Goal: Task Accomplishment & Management: Manage account settings

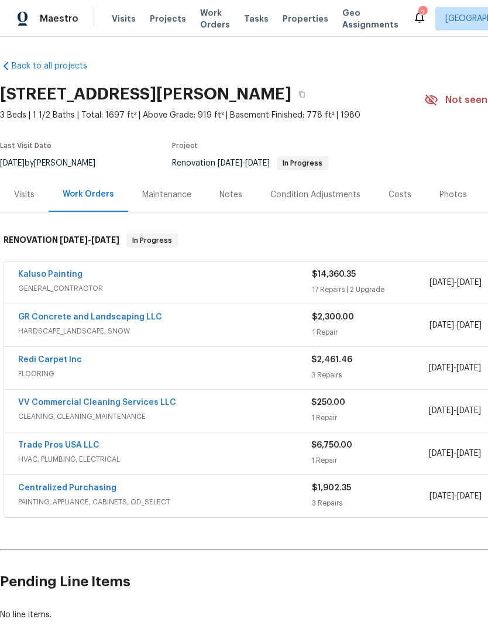
click at [400, 194] on div "Costs" at bounding box center [399, 195] width 23 height 12
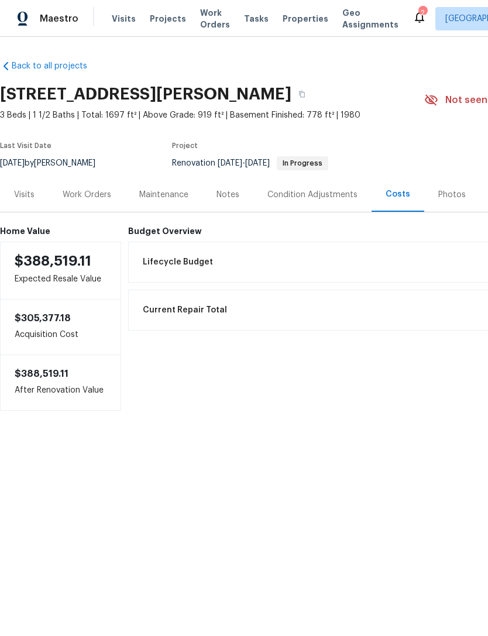
click at [89, 194] on div "Work Orders" at bounding box center [87, 195] width 49 height 12
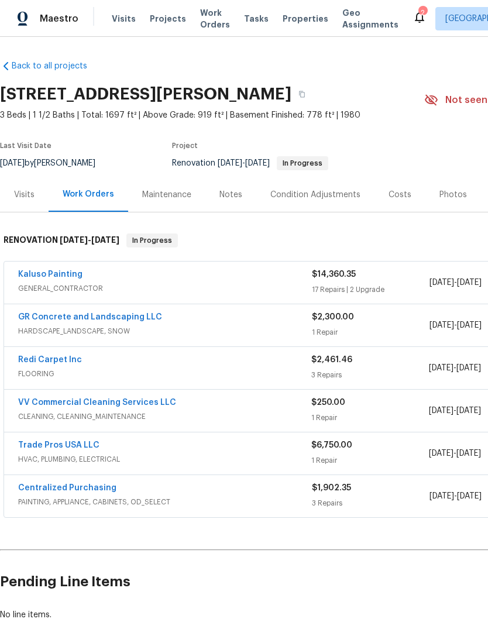
click at [124, 313] on link "GR Concrete and Landscaping LLC" at bounding box center [90, 317] width 144 height 8
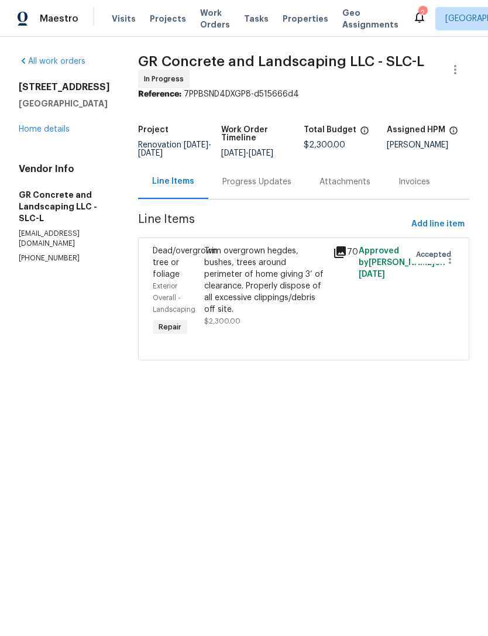
click at [260, 289] on div "Trim overgrown hegdes, bushes, trees around perimeter of home giving 3’ of clea…" at bounding box center [265, 280] width 122 height 70
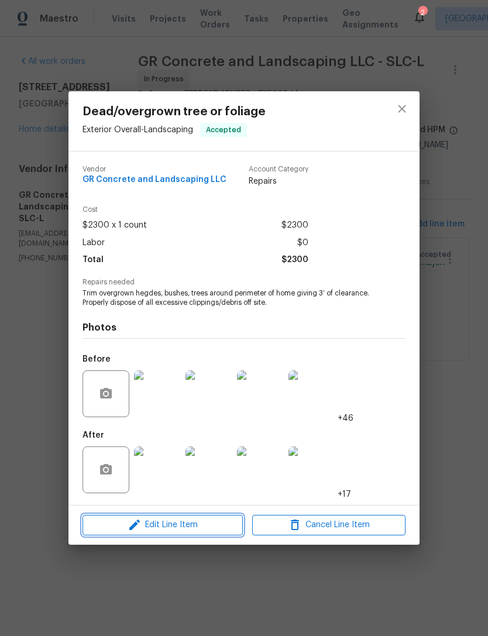
click at [190, 529] on span "Edit Line Item" at bounding box center [162, 524] width 153 height 15
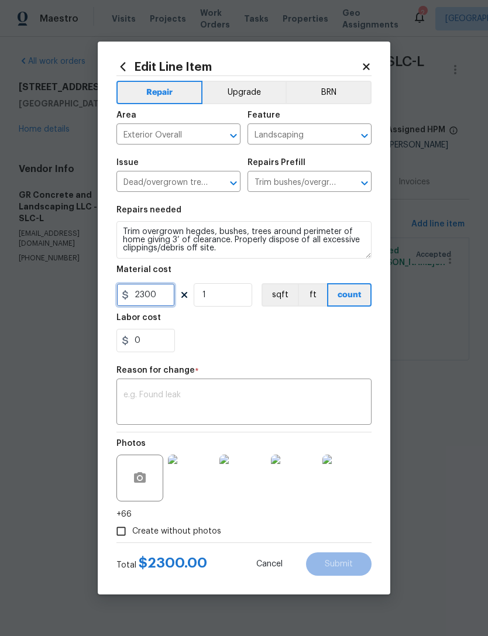
click at [165, 294] on input "2300" at bounding box center [145, 294] width 58 height 23
type input "3500"
click at [216, 394] on textarea at bounding box center [243, 403] width 241 height 25
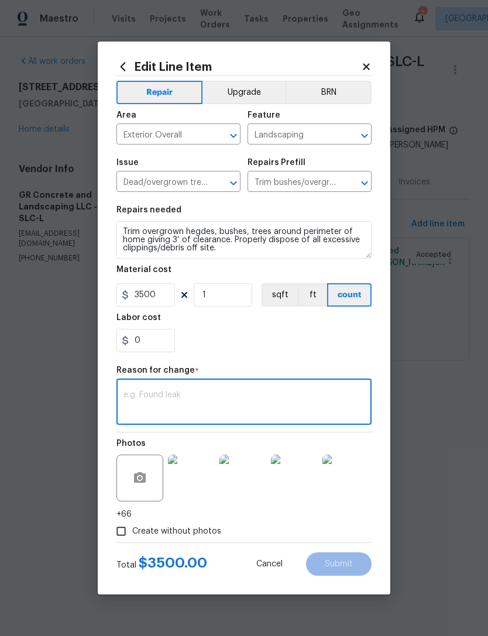
type textarea "Y"
type textarea "Update due to excessive dead trees and landscaping needing to be removed."
click at [253, 350] on div "0" at bounding box center [243, 340] width 255 height 23
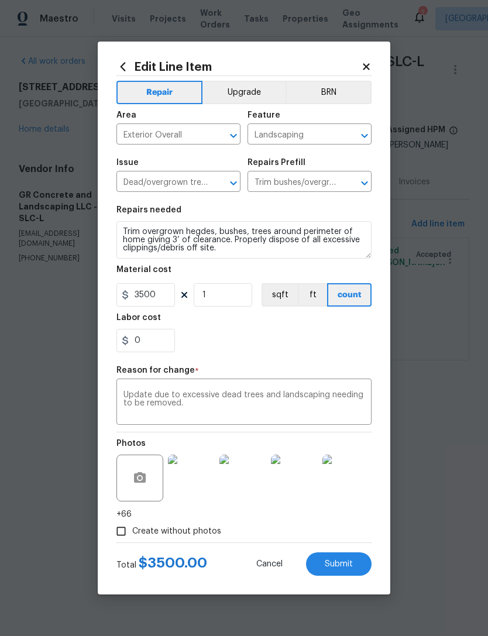
click at [337, 568] on span "Submit" at bounding box center [338, 564] width 28 height 9
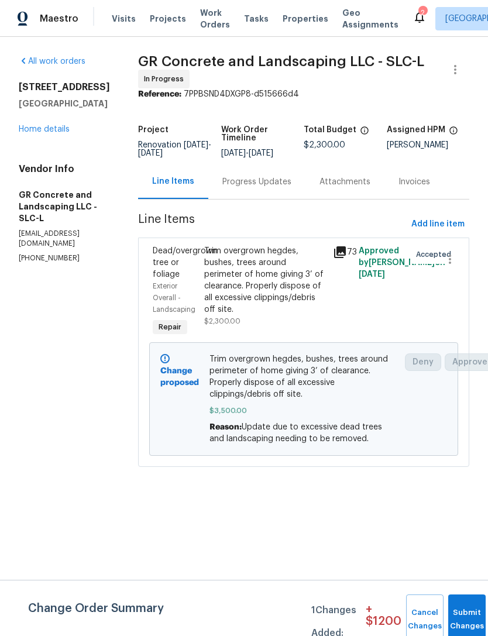
click at [345, 258] on icon at bounding box center [340, 252] width 12 height 12
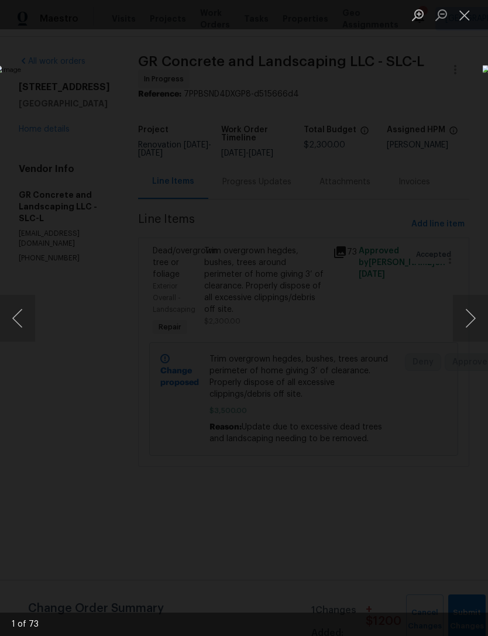
click at [468, 317] on button "Next image" at bounding box center [470, 318] width 35 height 47
click at [467, 317] on button "Next image" at bounding box center [470, 318] width 35 height 47
click at [469, 317] on button "Next image" at bounding box center [470, 318] width 35 height 47
click at [464, 314] on button "Next image" at bounding box center [470, 318] width 35 height 47
click at [464, 318] on button "Next image" at bounding box center [470, 318] width 35 height 47
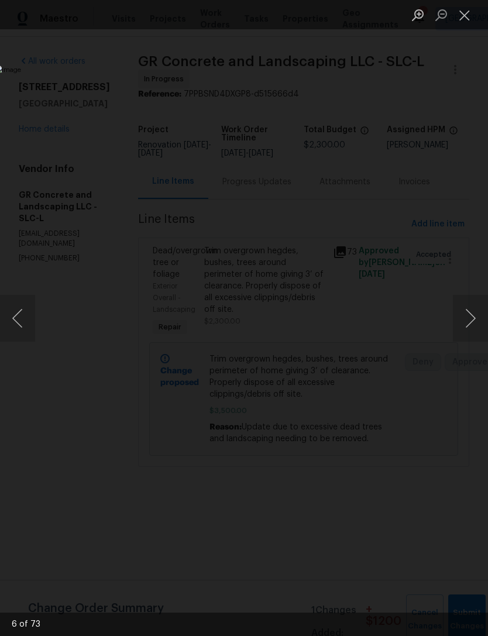
click at [467, 316] on button "Next image" at bounding box center [470, 318] width 35 height 47
click at [467, 315] on button "Next image" at bounding box center [470, 318] width 35 height 47
click at [467, 316] on button "Next image" at bounding box center [470, 318] width 35 height 47
click at [467, 319] on button "Next image" at bounding box center [470, 318] width 35 height 47
click at [464, 320] on button "Next image" at bounding box center [470, 318] width 35 height 47
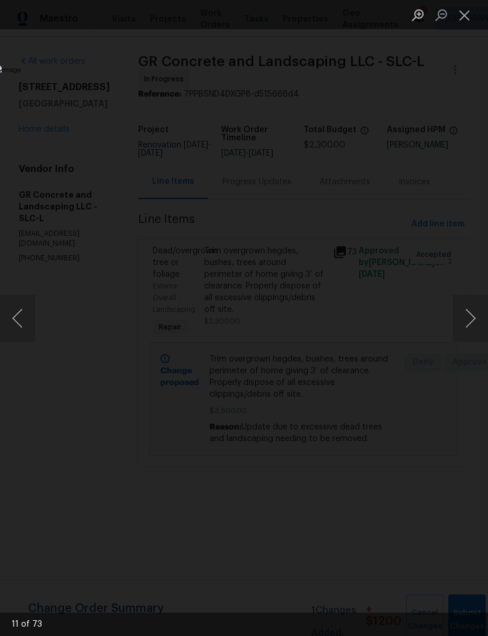
click at [465, 319] on button "Next image" at bounding box center [470, 318] width 35 height 47
click at [467, 317] on button "Next image" at bounding box center [470, 318] width 35 height 47
click at [471, 316] on button "Next image" at bounding box center [470, 318] width 35 height 47
click at [474, 318] on button "Next image" at bounding box center [470, 318] width 35 height 47
click at [473, 317] on button "Next image" at bounding box center [470, 318] width 35 height 47
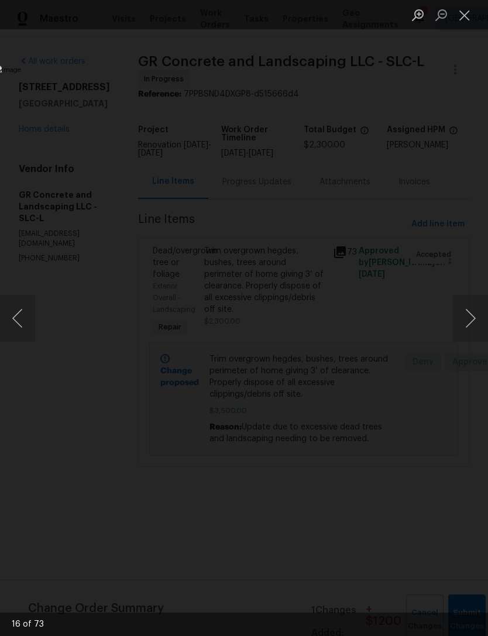
click at [473, 316] on button "Next image" at bounding box center [470, 318] width 35 height 47
click at [470, 310] on button "Next image" at bounding box center [470, 318] width 35 height 47
click at [469, 314] on button "Next image" at bounding box center [470, 318] width 35 height 47
click at [468, 317] on button "Next image" at bounding box center [470, 318] width 35 height 47
click at [468, 315] on button "Next image" at bounding box center [470, 318] width 35 height 47
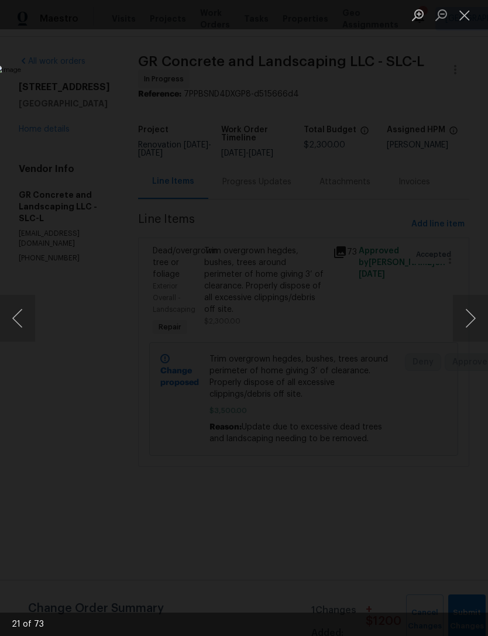
click at [470, 315] on button "Next image" at bounding box center [470, 318] width 35 height 47
click at [471, 311] on button "Next image" at bounding box center [470, 318] width 35 height 47
click at [469, 319] on button "Next image" at bounding box center [470, 318] width 35 height 47
click at [471, 318] on button "Next image" at bounding box center [470, 318] width 35 height 47
click at [471, 314] on button "Next image" at bounding box center [470, 318] width 35 height 47
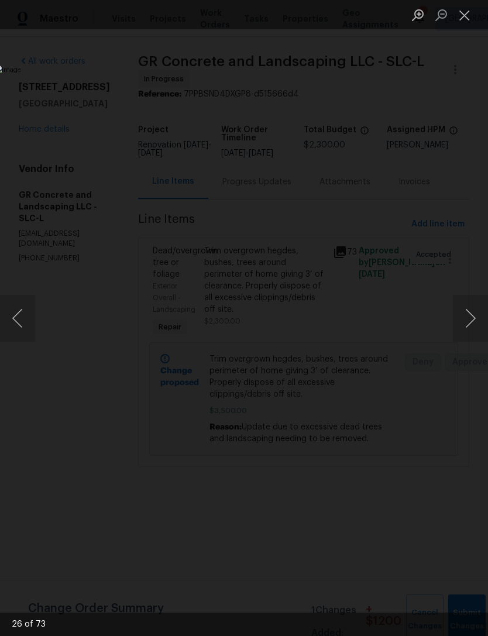
click at [469, 310] on button "Next image" at bounding box center [470, 318] width 35 height 47
click at [471, 315] on button "Next image" at bounding box center [470, 318] width 35 height 47
click at [469, 319] on button "Next image" at bounding box center [470, 318] width 35 height 47
click at [12, 326] on button "Previous image" at bounding box center [17, 318] width 35 height 47
click at [465, 316] on button "Next image" at bounding box center [470, 318] width 35 height 47
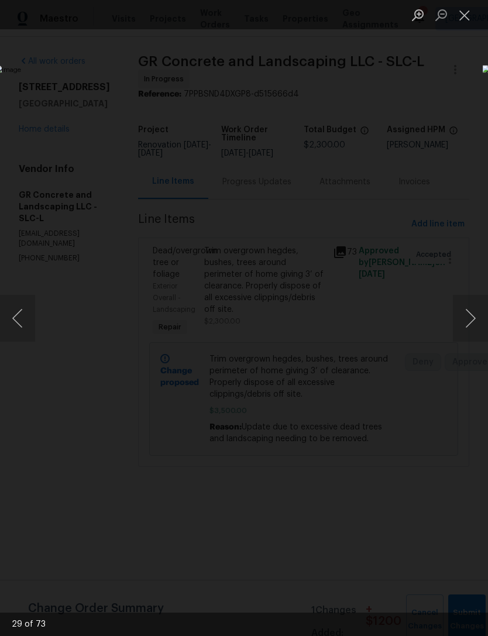
click at [469, 316] on button "Next image" at bounding box center [470, 318] width 35 height 47
click at [472, 315] on button "Next image" at bounding box center [470, 318] width 35 height 47
click at [471, 315] on button "Next image" at bounding box center [470, 318] width 35 height 47
click at [474, 314] on button "Next image" at bounding box center [470, 318] width 35 height 47
click at [472, 313] on button "Next image" at bounding box center [470, 318] width 35 height 47
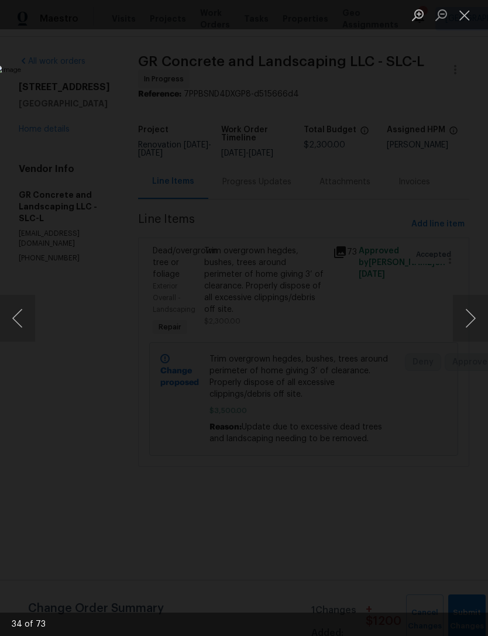
click at [468, 313] on button "Next image" at bounding box center [470, 318] width 35 height 47
click at [469, 308] on button "Next image" at bounding box center [470, 318] width 35 height 47
click at [469, 313] on button "Next image" at bounding box center [470, 318] width 35 height 47
click at [473, 312] on button "Next image" at bounding box center [470, 318] width 35 height 47
click at [473, 316] on button "Next image" at bounding box center [470, 318] width 35 height 47
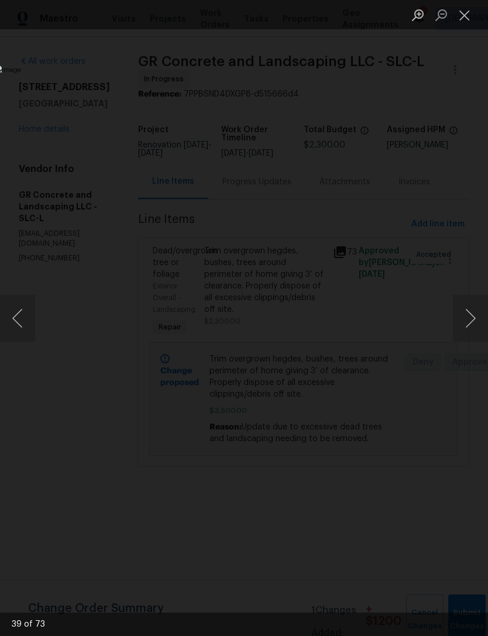
click at [475, 312] on button "Next image" at bounding box center [470, 318] width 35 height 47
click at [471, 313] on button "Next image" at bounding box center [470, 318] width 35 height 47
click at [473, 308] on button "Next image" at bounding box center [470, 318] width 35 height 47
click at [470, 309] on button "Next image" at bounding box center [470, 318] width 35 height 47
click at [471, 310] on button "Next image" at bounding box center [470, 318] width 35 height 47
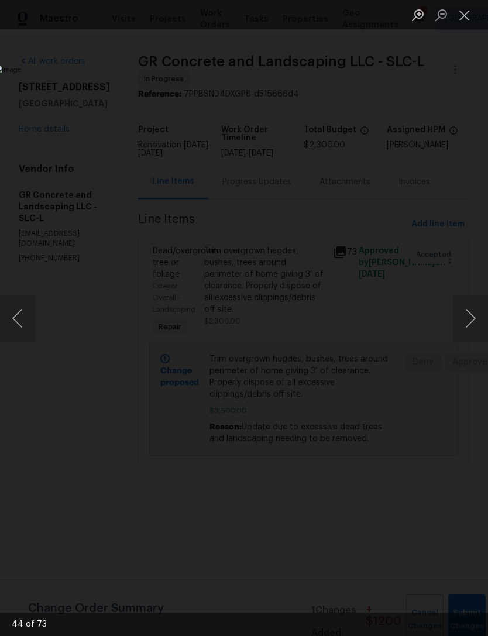
click at [474, 313] on button "Next image" at bounding box center [470, 318] width 35 height 47
click at [472, 314] on button "Next image" at bounding box center [470, 318] width 35 height 47
click at [471, 316] on button "Next image" at bounding box center [470, 318] width 35 height 47
click at [472, 315] on button "Next image" at bounding box center [470, 318] width 35 height 47
click at [469, 314] on button "Next image" at bounding box center [470, 318] width 35 height 47
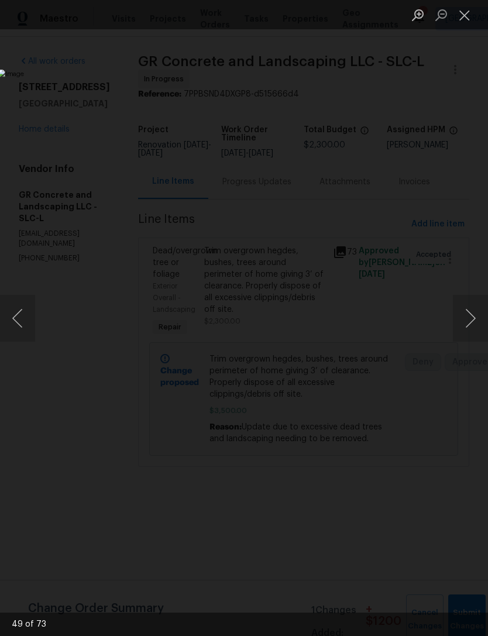
click at [467, 315] on button "Next image" at bounding box center [470, 318] width 35 height 47
click at [465, 18] on button "Close lightbox" at bounding box center [464, 15] width 23 height 20
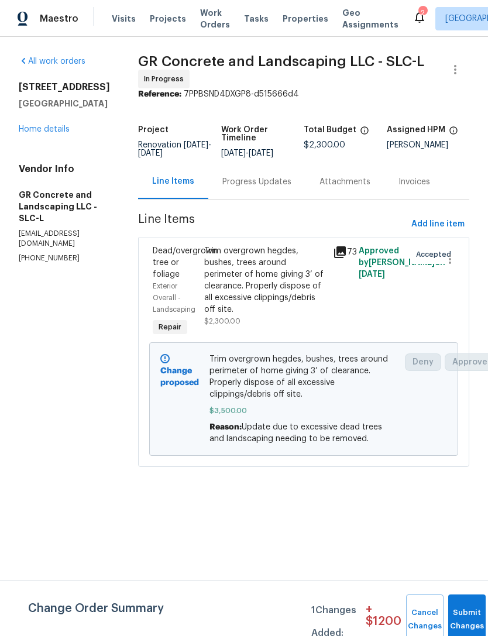
click at [263, 302] on div "Trim overgrown hegdes, bushes, trees around perimeter of home giving 3’ of clea…" at bounding box center [265, 280] width 122 height 70
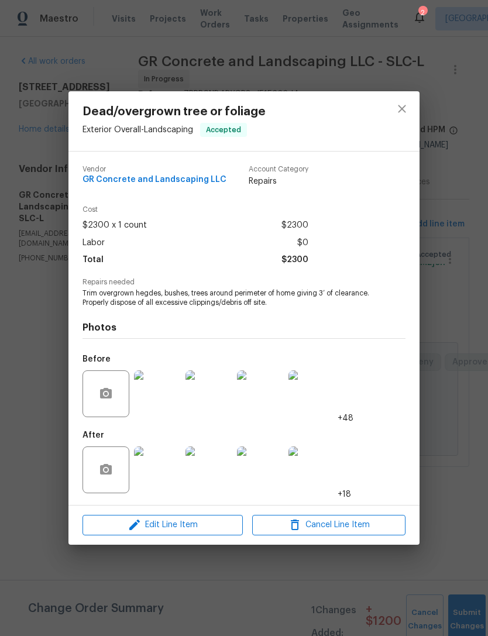
click at [155, 474] on img at bounding box center [157, 469] width 47 height 47
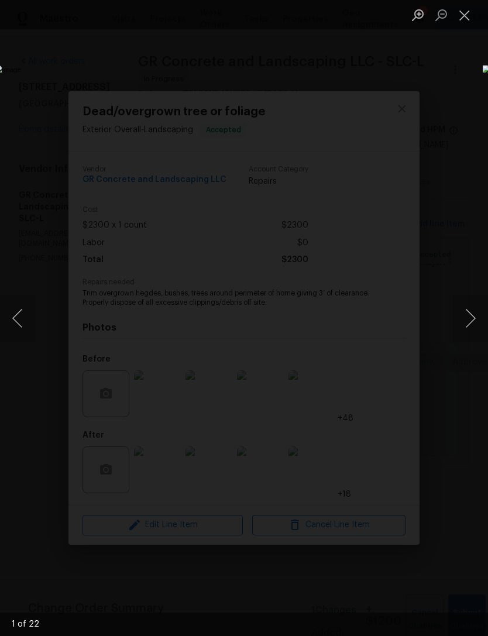
click at [468, 317] on button "Next image" at bounding box center [470, 318] width 35 height 47
click at [462, 16] on button "Close lightbox" at bounding box center [464, 15] width 23 height 20
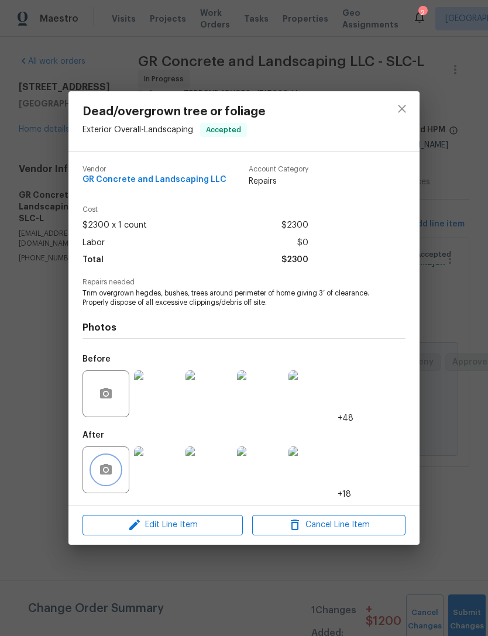
click at [111, 471] on icon "button" at bounding box center [106, 469] width 12 height 11
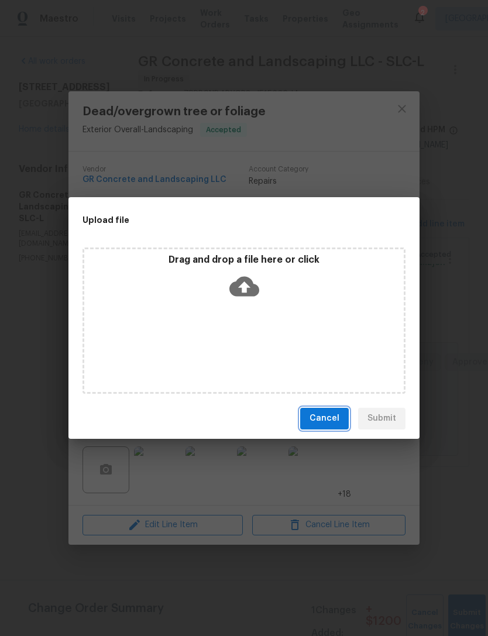
click at [320, 415] on span "Cancel" at bounding box center [324, 418] width 30 height 15
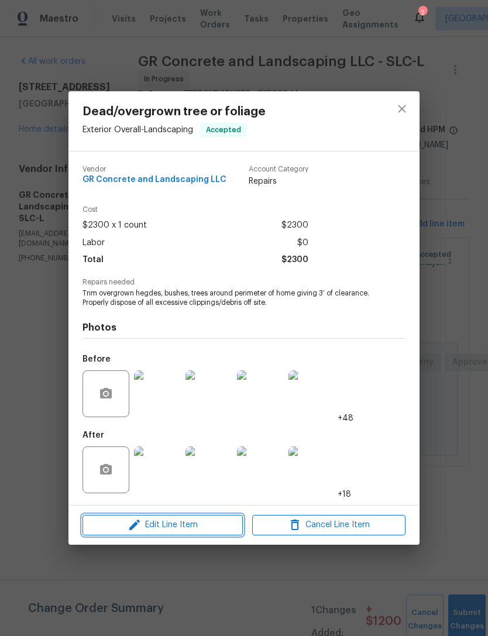
click at [197, 526] on span "Edit Line Item" at bounding box center [162, 524] width 153 height 15
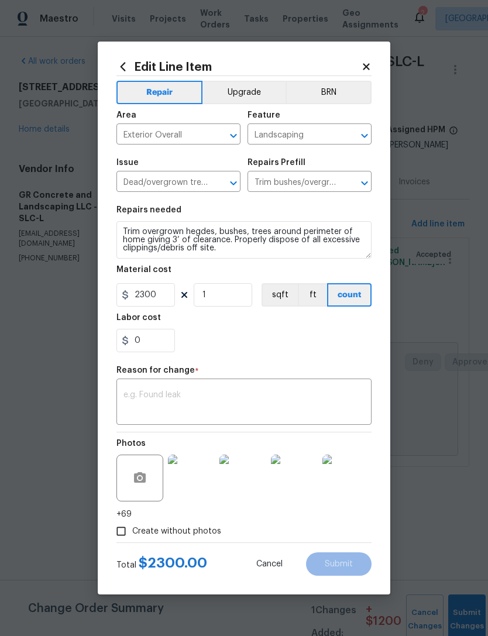
click at [193, 486] on img at bounding box center [191, 477] width 47 height 47
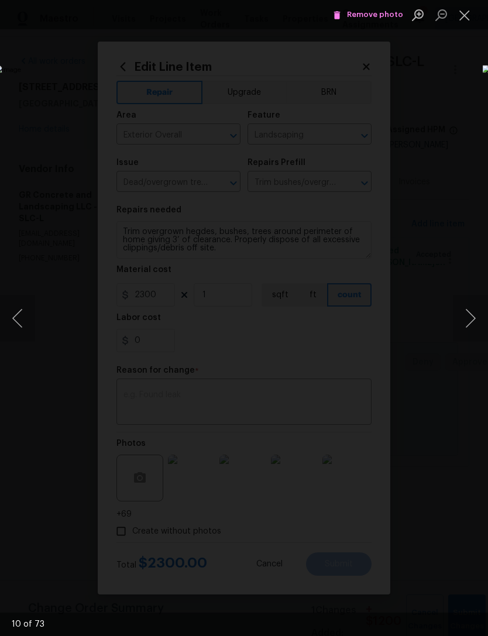
click at [460, 318] on button "Next image" at bounding box center [470, 318] width 35 height 47
click at [460, 317] on button "Next image" at bounding box center [470, 318] width 35 height 47
click at [465, 315] on button "Next image" at bounding box center [470, 318] width 35 height 47
click at [465, 313] on button "Next image" at bounding box center [470, 318] width 35 height 47
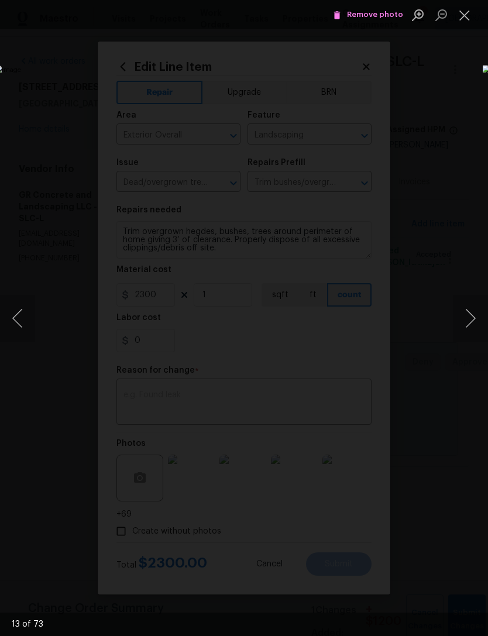
click at [465, 313] on button "Next image" at bounding box center [470, 318] width 35 height 47
click at [471, 311] on button "Next image" at bounding box center [470, 318] width 35 height 47
click at [472, 313] on button "Next image" at bounding box center [470, 318] width 35 height 47
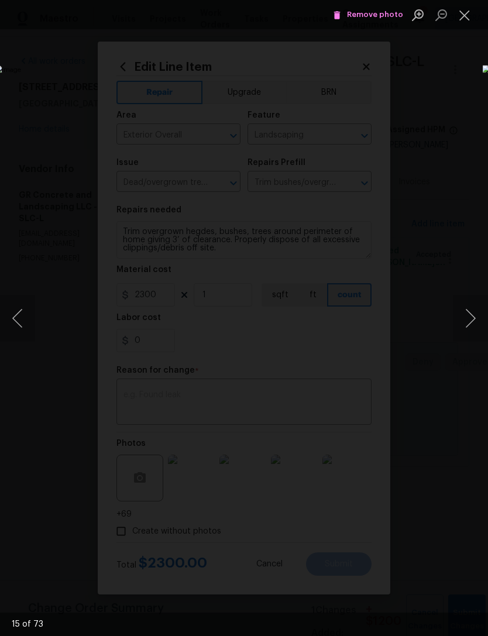
click at [474, 312] on button "Next image" at bounding box center [470, 318] width 35 height 47
click at [473, 312] on button "Next image" at bounding box center [470, 318] width 35 height 47
click at [469, 311] on button "Next image" at bounding box center [470, 318] width 35 height 47
click at [468, 312] on button "Next image" at bounding box center [470, 318] width 35 height 47
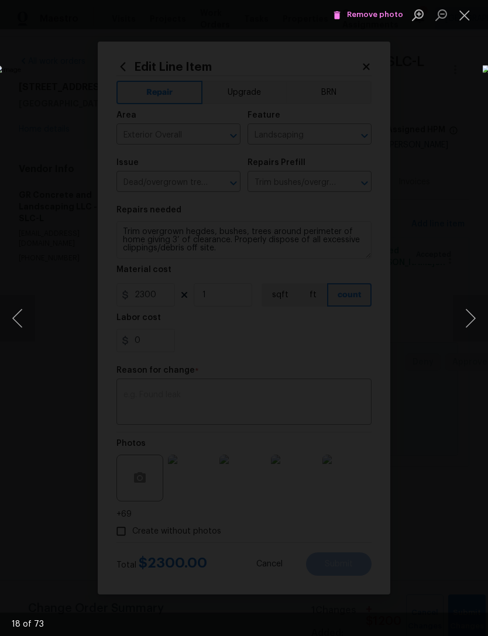
click at [467, 312] on button "Next image" at bounding box center [470, 318] width 35 height 47
click at [466, 312] on button "Next image" at bounding box center [470, 318] width 35 height 47
click at [465, 311] on button "Next image" at bounding box center [470, 318] width 35 height 47
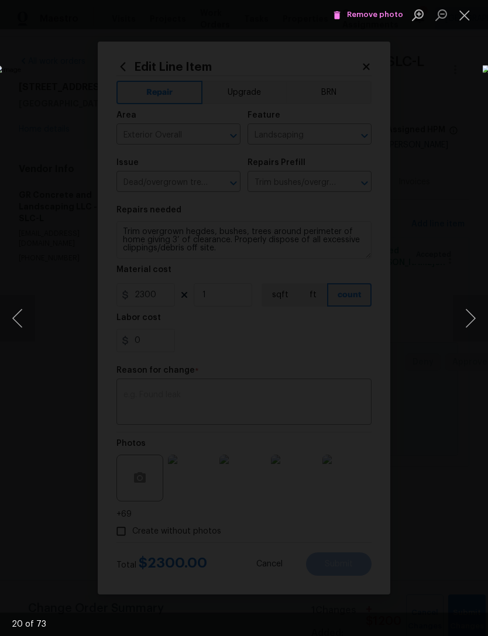
click at [465, 313] on button "Next image" at bounding box center [470, 318] width 35 height 47
click at [465, 312] on button "Next image" at bounding box center [470, 318] width 35 height 47
click at [463, 310] on button "Next image" at bounding box center [470, 318] width 35 height 47
click at [463, 309] on button "Next image" at bounding box center [470, 318] width 35 height 47
click at [461, 313] on button "Next image" at bounding box center [470, 318] width 35 height 47
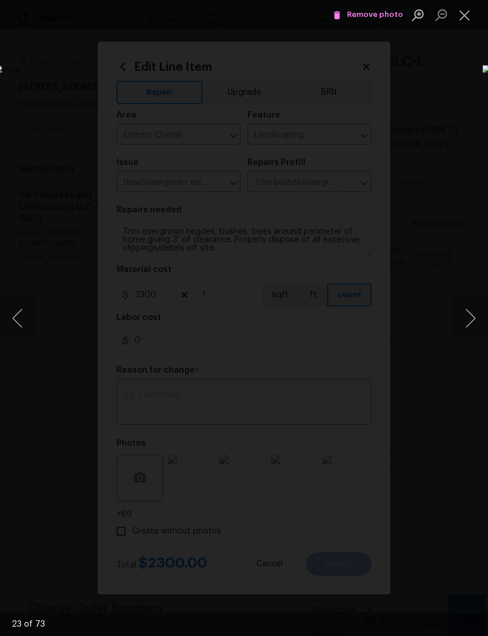
click at [461, 313] on button "Next image" at bounding box center [470, 318] width 35 height 47
click at [466, 312] on button "Next image" at bounding box center [470, 318] width 35 height 47
click at [465, 311] on button "Next image" at bounding box center [470, 318] width 35 height 47
click at [468, 311] on button "Next image" at bounding box center [470, 318] width 35 height 47
click at [468, 310] on button "Next image" at bounding box center [470, 318] width 35 height 47
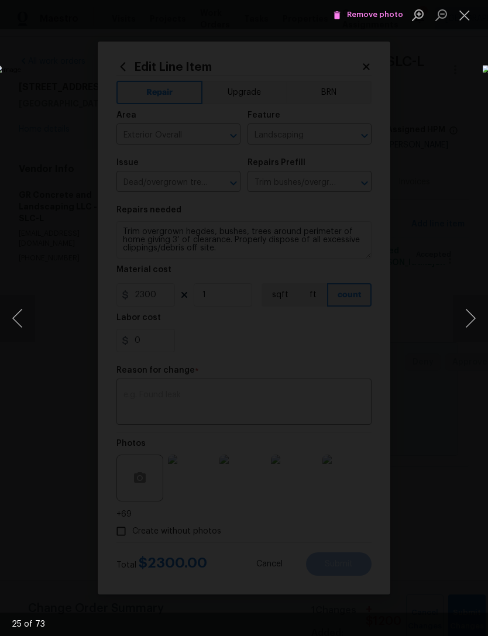
click at [471, 310] on button "Next image" at bounding box center [470, 318] width 35 height 47
click at [471, 309] on button "Next image" at bounding box center [470, 318] width 35 height 47
click at [472, 311] on button "Next image" at bounding box center [470, 318] width 35 height 47
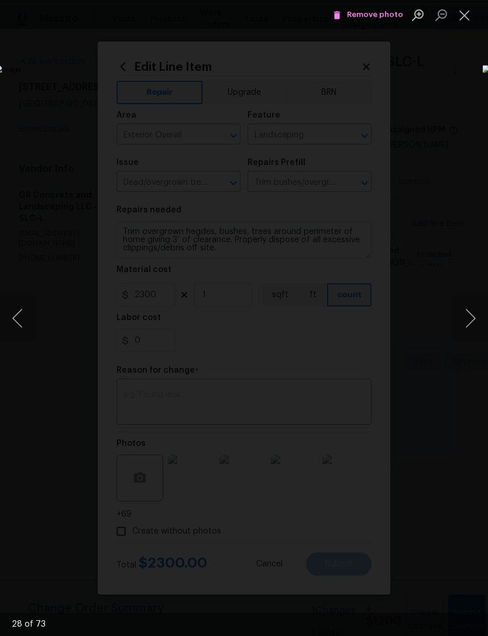
click at [471, 310] on button "Next image" at bounding box center [470, 318] width 35 height 47
click at [19, 325] on button "Previous image" at bounding box center [17, 318] width 35 height 47
click at [466, 318] on button "Next image" at bounding box center [470, 318] width 35 height 47
click at [368, 18] on span "Remove photo" at bounding box center [368, 14] width 70 height 13
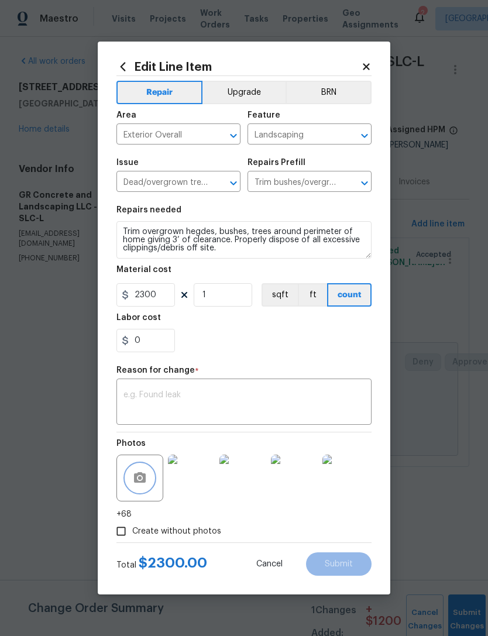
click at [144, 479] on icon "button" at bounding box center [140, 477] width 12 height 11
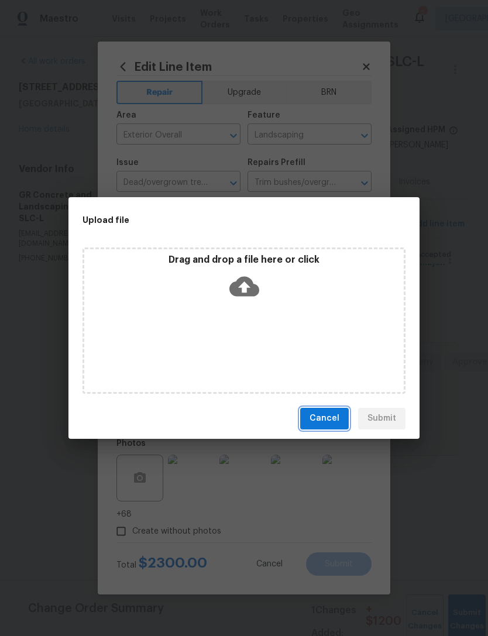
click at [332, 416] on span "Cancel" at bounding box center [324, 418] width 30 height 15
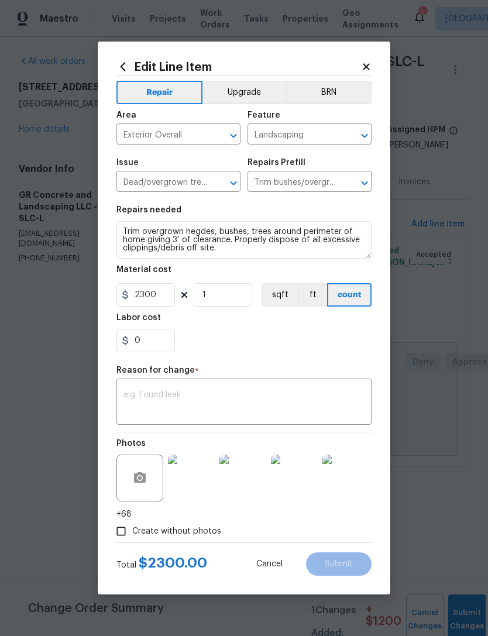
click at [188, 484] on img at bounding box center [191, 477] width 47 height 47
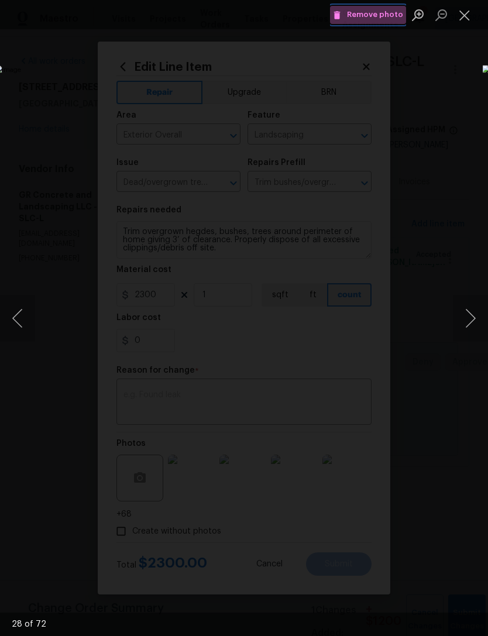
click at [381, 12] on span "Remove photo" at bounding box center [368, 14] width 70 height 13
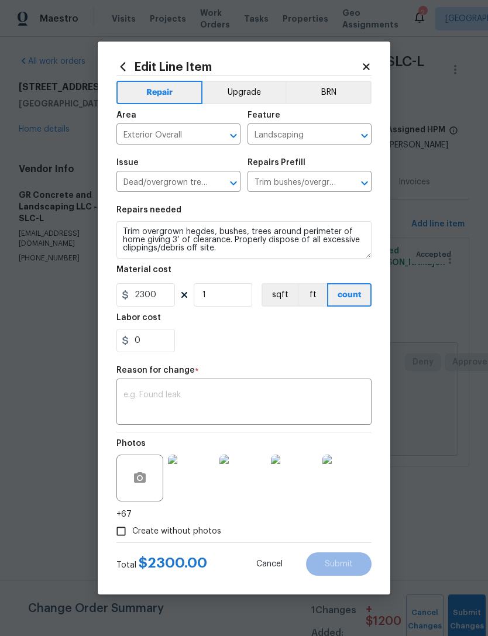
click at [191, 487] on img at bounding box center [191, 477] width 47 height 47
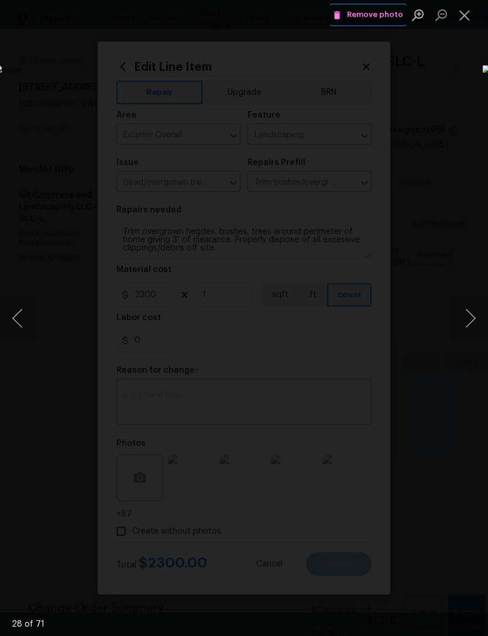
click at [372, 19] on span "Remove photo" at bounding box center [368, 14] width 70 height 13
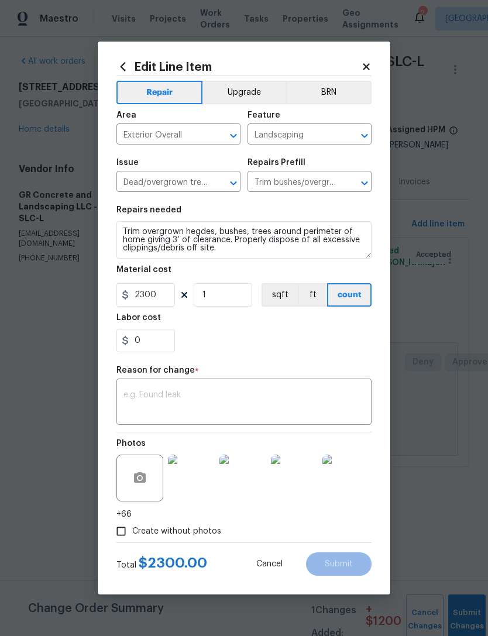
click at [194, 484] on img at bounding box center [191, 477] width 47 height 47
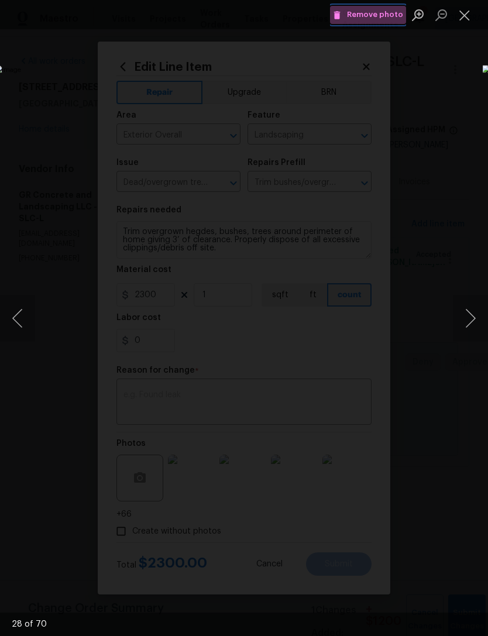
click at [381, 9] on span "Remove photo" at bounding box center [368, 14] width 70 height 13
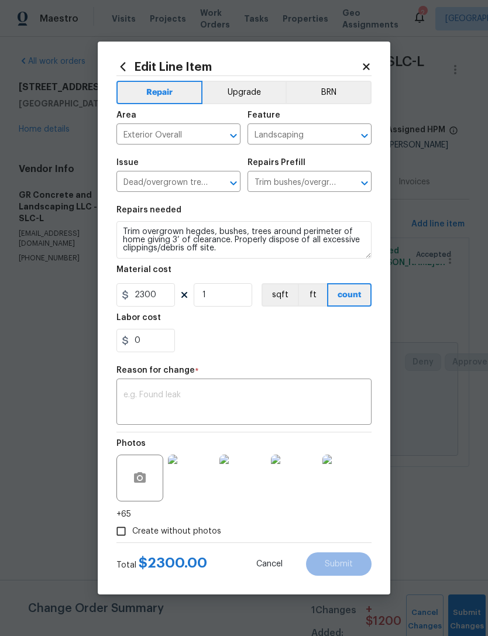
click at [195, 481] on img at bounding box center [191, 477] width 47 height 47
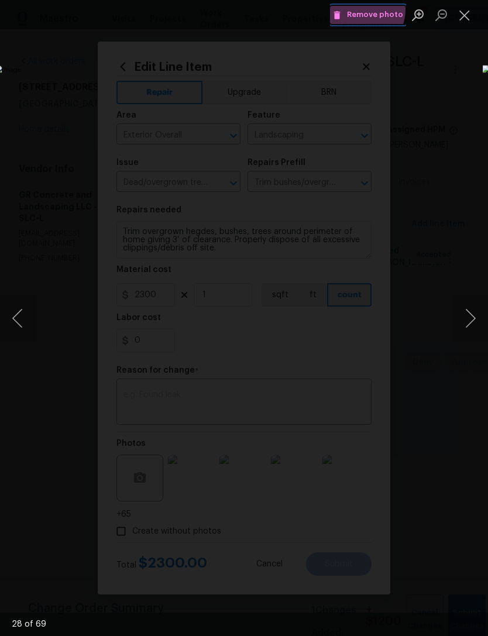
click at [367, 10] on span "Remove photo" at bounding box center [368, 14] width 70 height 13
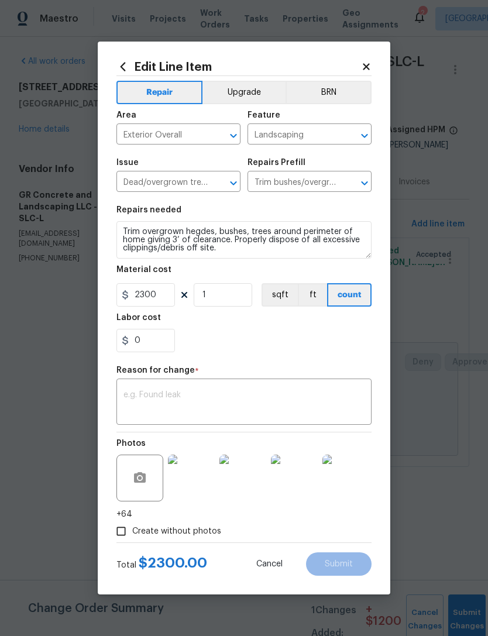
click at [196, 481] on img at bounding box center [191, 477] width 47 height 47
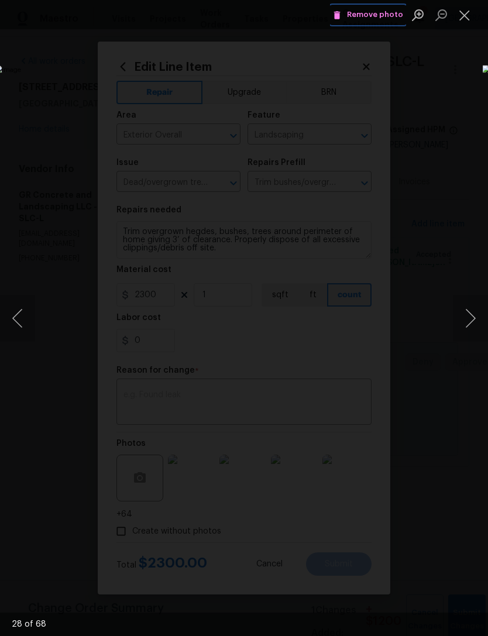
click at [375, 10] on span "Remove photo" at bounding box center [368, 14] width 70 height 13
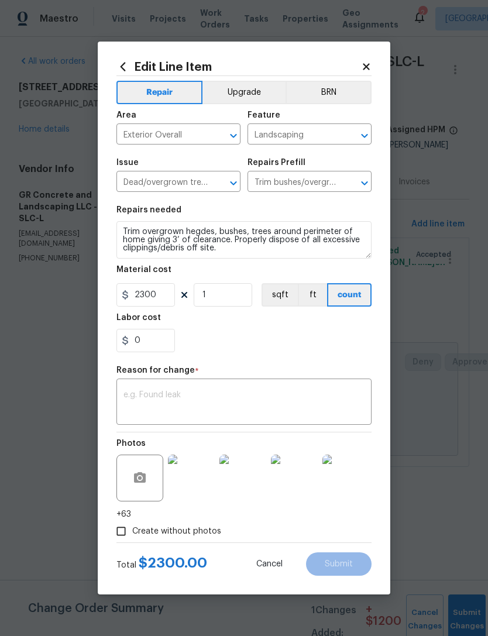
click at [191, 479] on img at bounding box center [191, 477] width 47 height 47
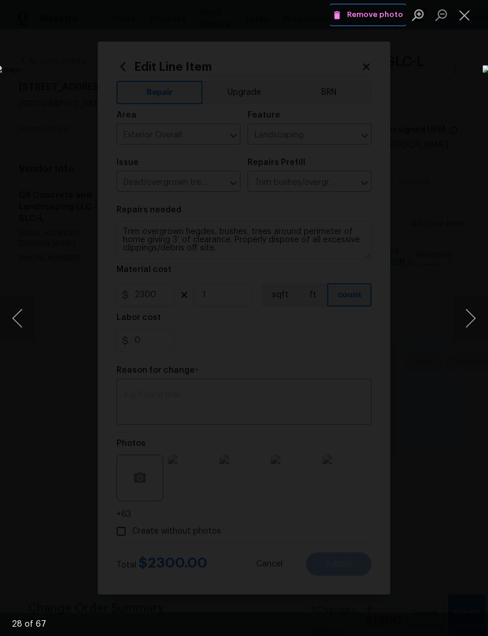
click at [374, 10] on span "Remove photo" at bounding box center [368, 14] width 70 height 13
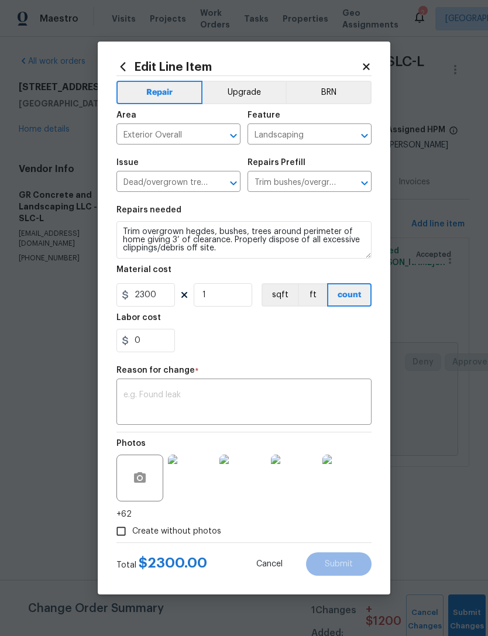
click at [196, 481] on img at bounding box center [191, 477] width 47 height 47
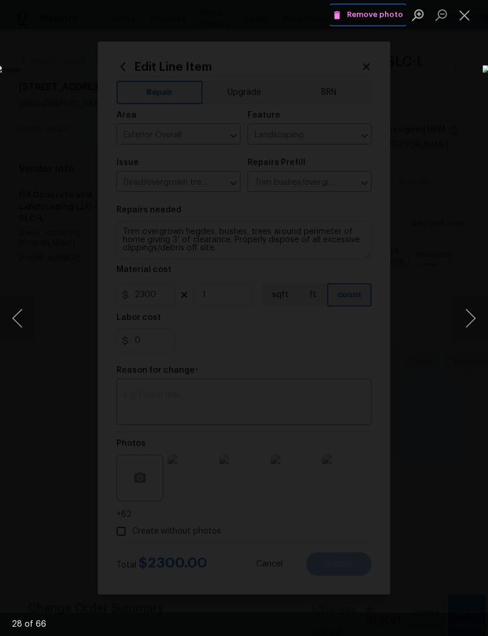
click at [374, 16] on span "Remove photo" at bounding box center [368, 14] width 70 height 13
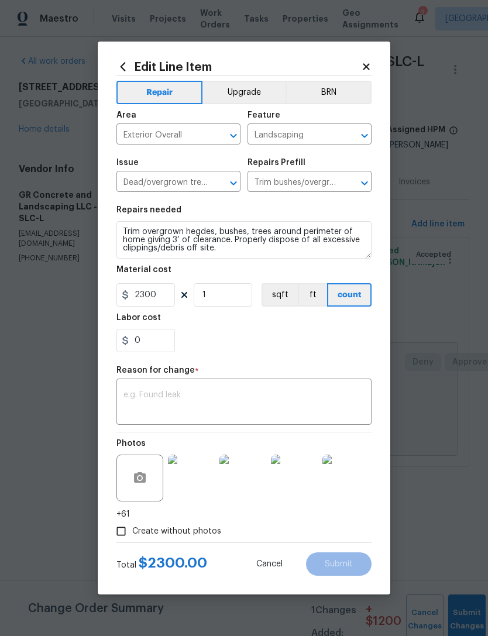
click at [194, 475] on img at bounding box center [191, 477] width 47 height 47
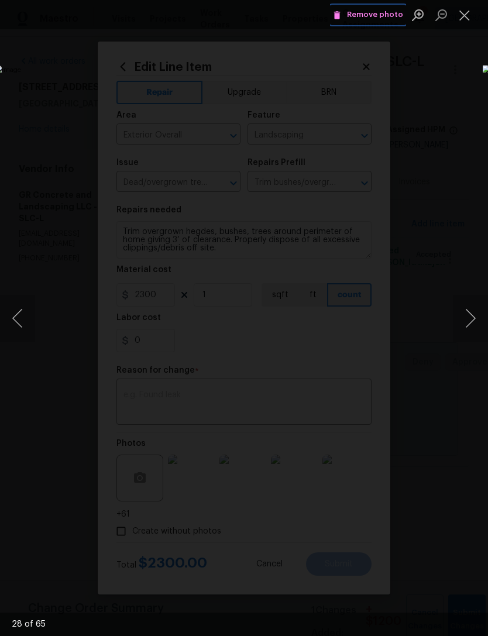
click at [373, 13] on span "Remove photo" at bounding box center [368, 14] width 70 height 13
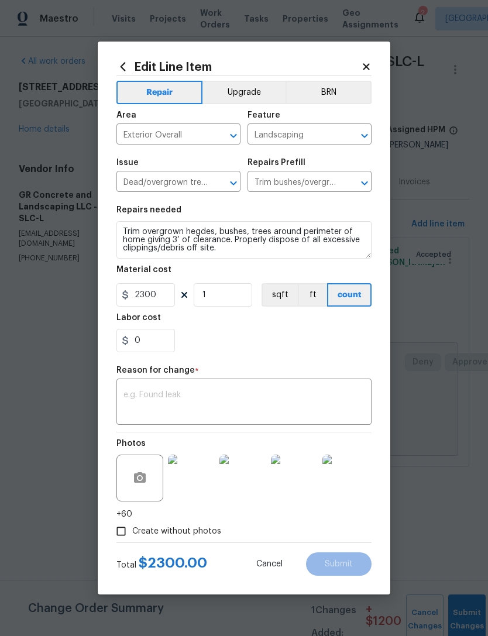
click at [199, 482] on img at bounding box center [191, 477] width 47 height 47
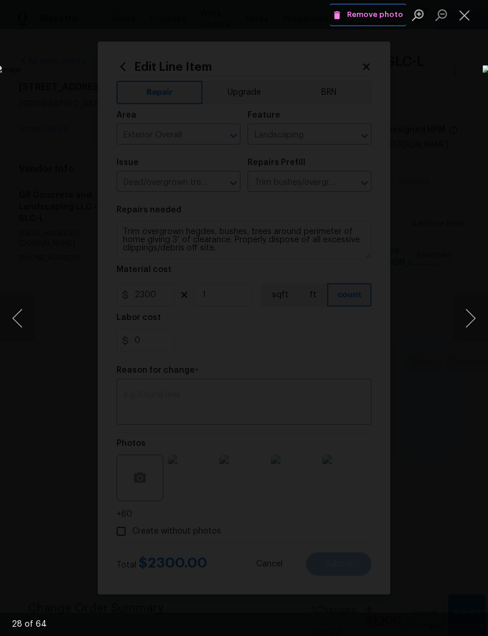
click at [374, 16] on span "Remove photo" at bounding box center [368, 14] width 70 height 13
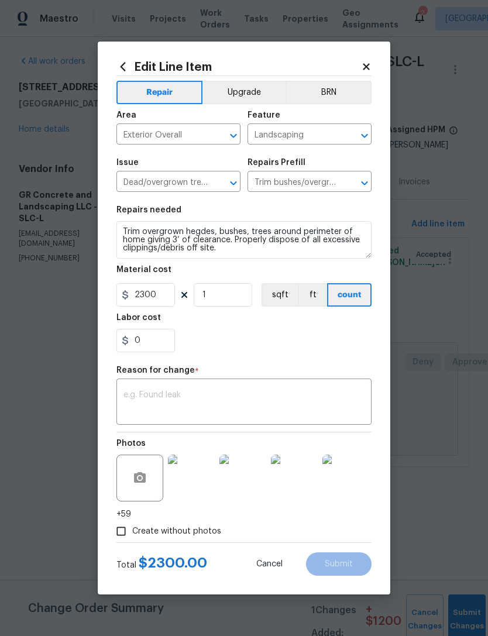
click at [194, 484] on img at bounding box center [191, 477] width 47 height 47
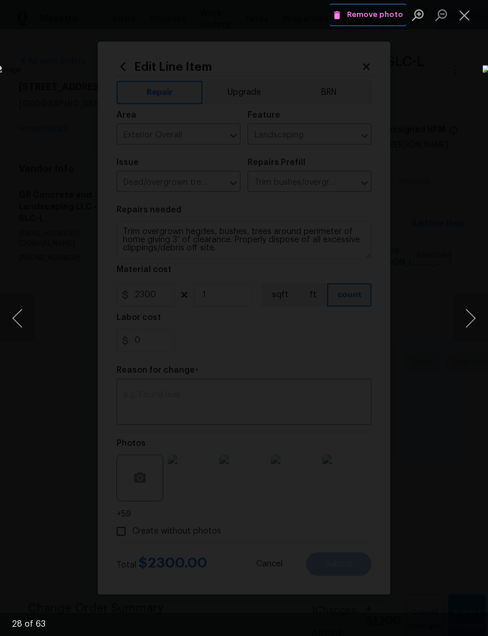
click at [377, 11] on span "Remove photo" at bounding box center [368, 14] width 70 height 13
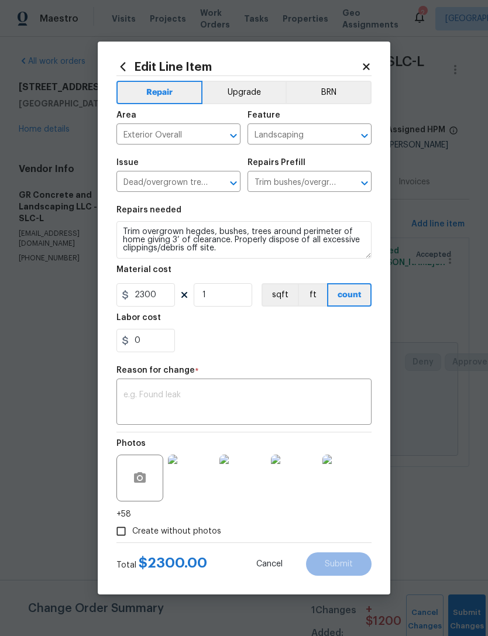
click at [192, 475] on img at bounding box center [191, 477] width 47 height 47
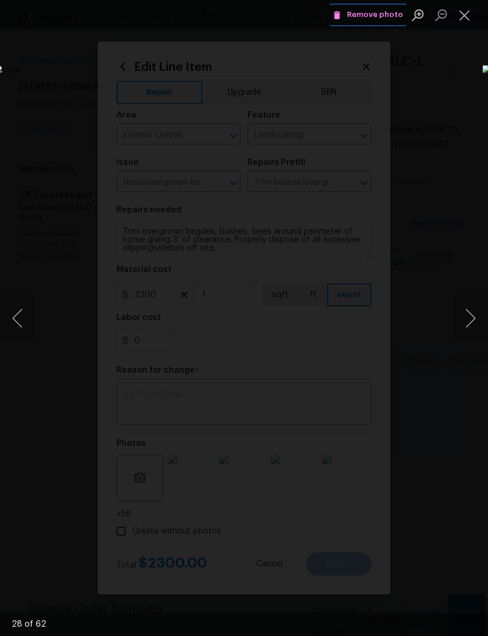
click at [370, 13] on span "Remove photo" at bounding box center [368, 14] width 70 height 13
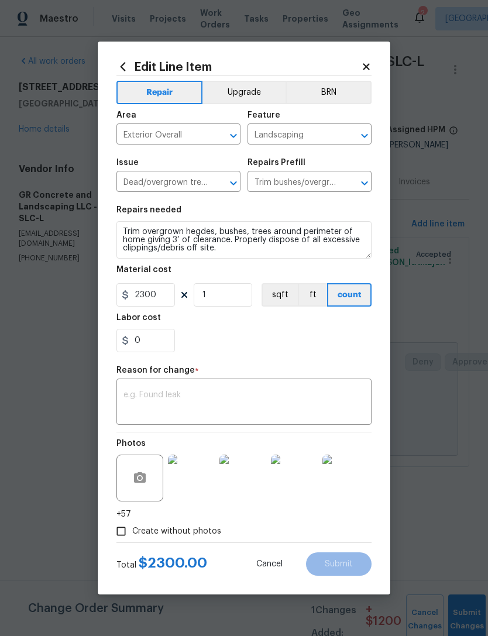
click at [195, 491] on img at bounding box center [191, 477] width 47 height 47
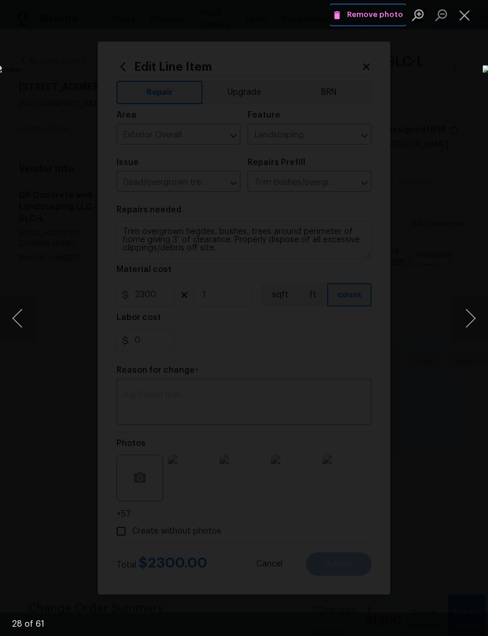
click at [370, 15] on span "Remove photo" at bounding box center [368, 14] width 70 height 13
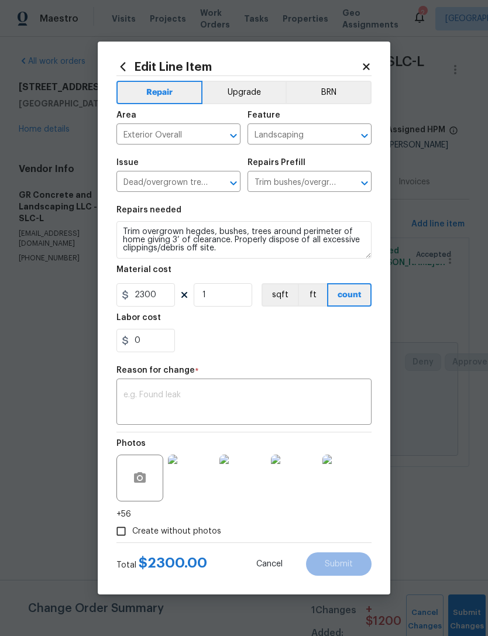
click at [189, 482] on img at bounding box center [191, 477] width 47 height 47
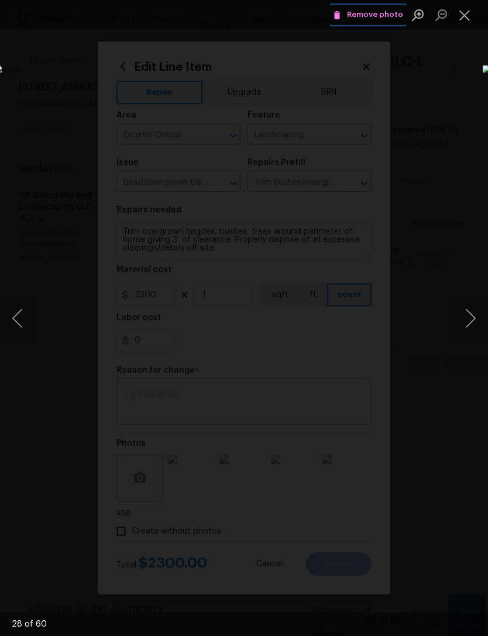
click at [377, 10] on span "Remove photo" at bounding box center [368, 14] width 70 height 13
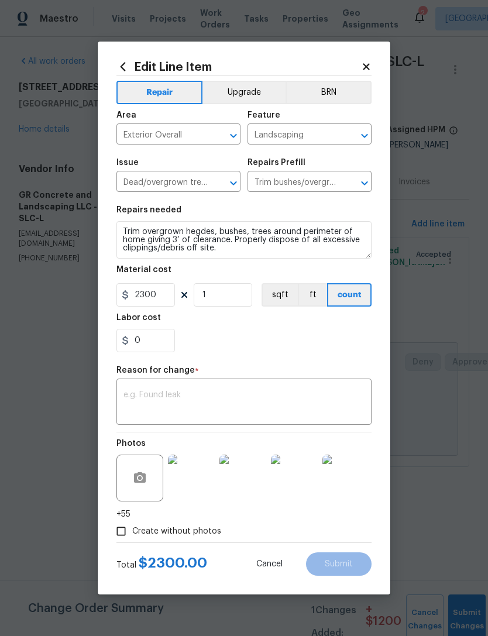
click at [195, 478] on img at bounding box center [191, 477] width 47 height 47
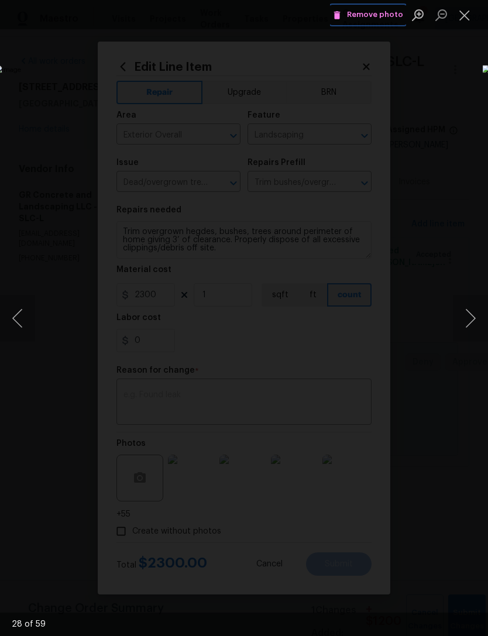
click at [366, 17] on span "Remove photo" at bounding box center [368, 14] width 70 height 13
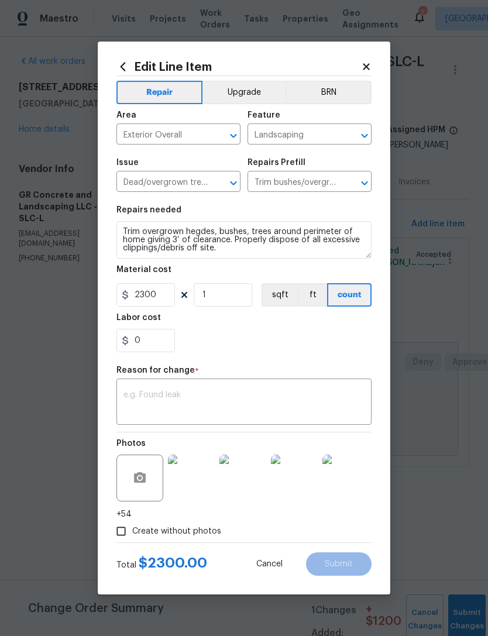
click at [192, 479] on img at bounding box center [191, 477] width 47 height 47
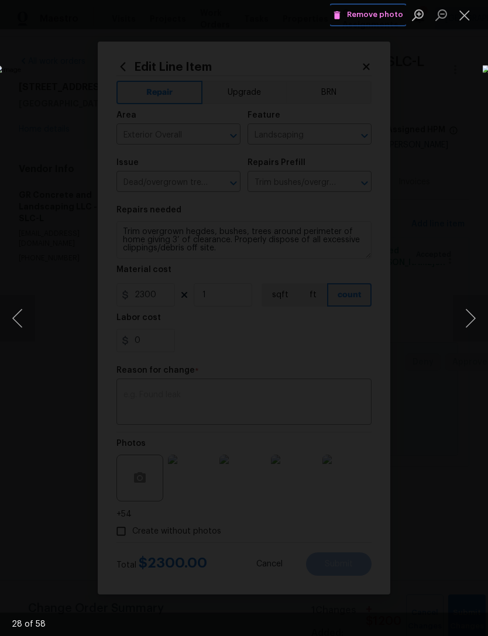
click at [373, 8] on span "Remove photo" at bounding box center [368, 14] width 70 height 13
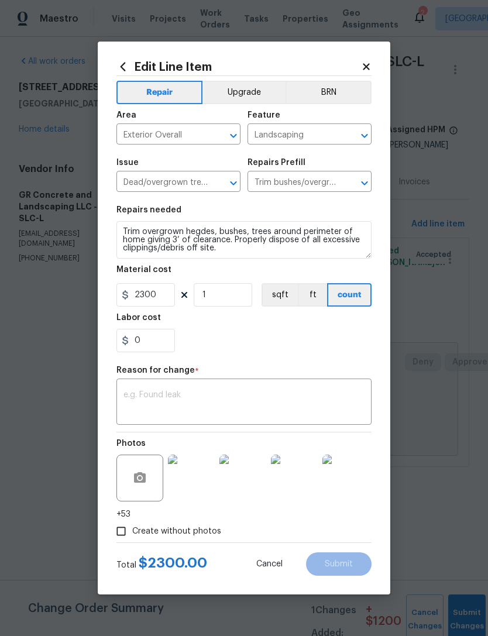
click at [201, 477] on img at bounding box center [191, 477] width 47 height 47
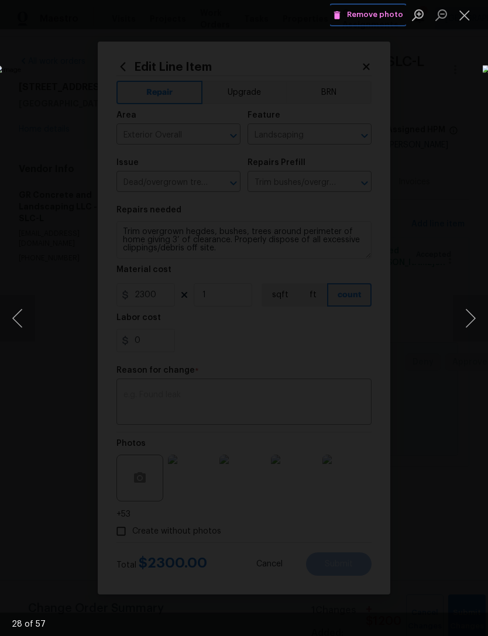
click at [377, 12] on span "Remove photo" at bounding box center [368, 14] width 70 height 13
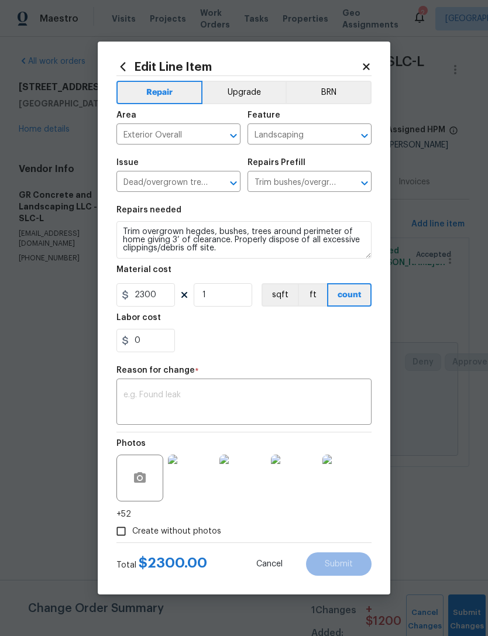
click at [196, 473] on img at bounding box center [191, 477] width 47 height 47
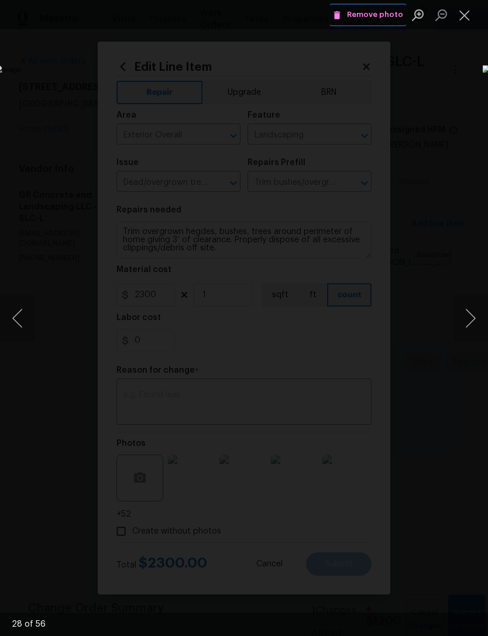
click at [372, 8] on button "Remove photo" at bounding box center [368, 15] width 76 height 18
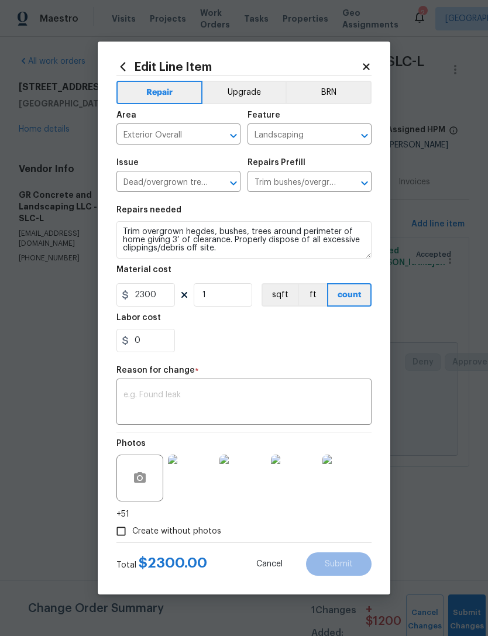
click at [196, 476] on img at bounding box center [191, 477] width 47 height 47
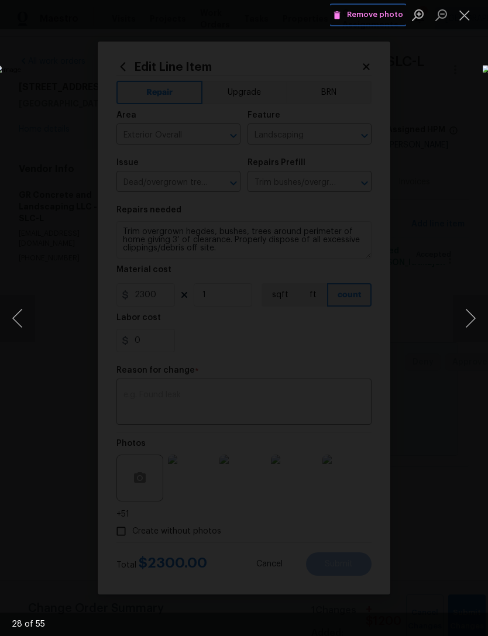
click at [365, 15] on span "Remove photo" at bounding box center [368, 14] width 70 height 13
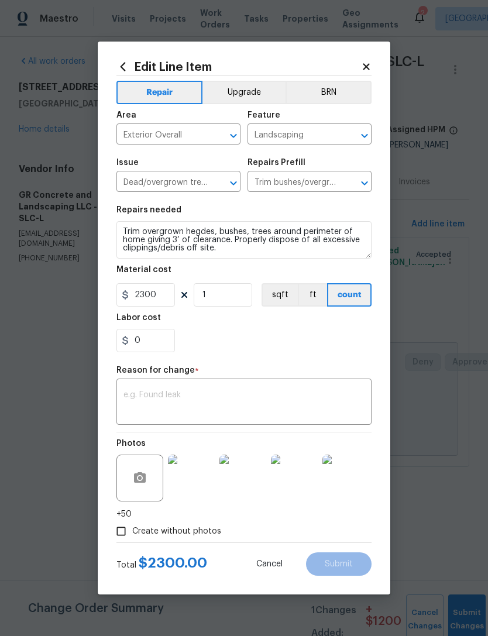
click at [195, 478] on img at bounding box center [191, 477] width 47 height 47
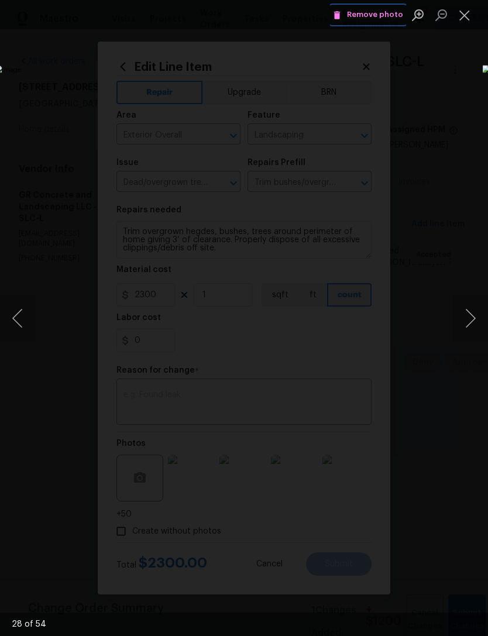
click at [374, 11] on span "Remove photo" at bounding box center [368, 14] width 70 height 13
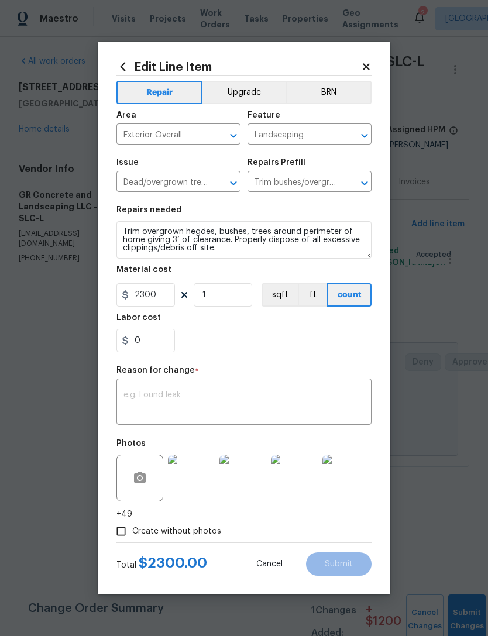
click at [194, 470] on img at bounding box center [191, 477] width 47 height 47
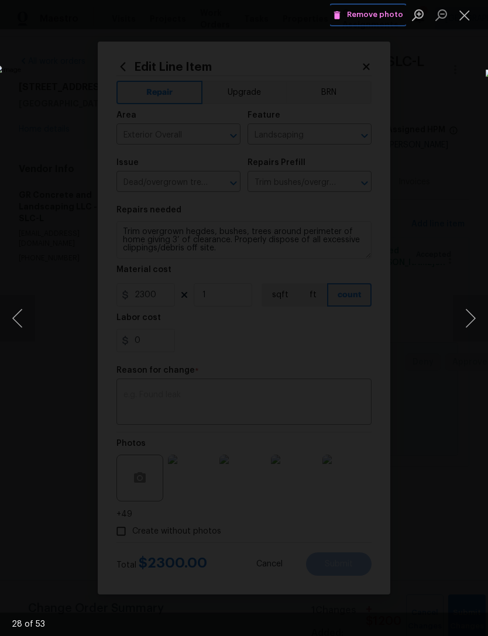
click at [365, 20] on span "Remove photo" at bounding box center [368, 14] width 70 height 13
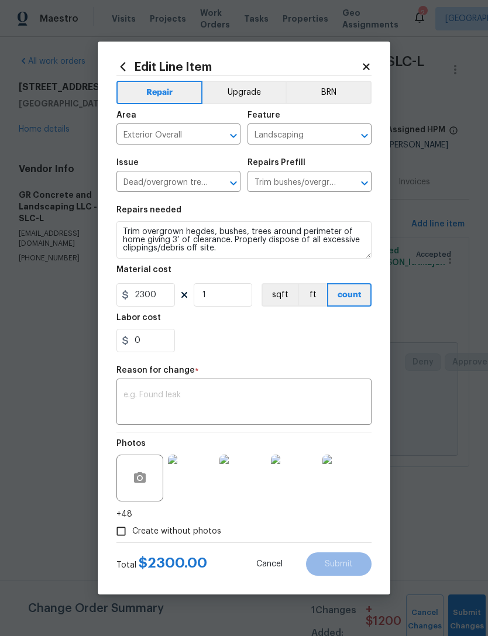
click at [197, 478] on img at bounding box center [191, 477] width 47 height 47
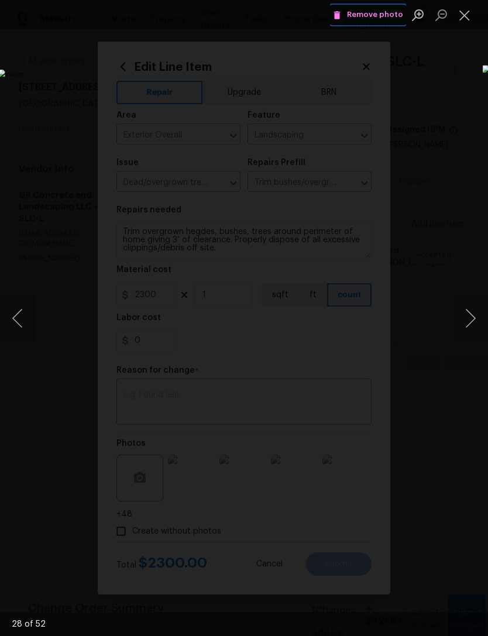
click at [371, 12] on span "Remove photo" at bounding box center [368, 14] width 70 height 13
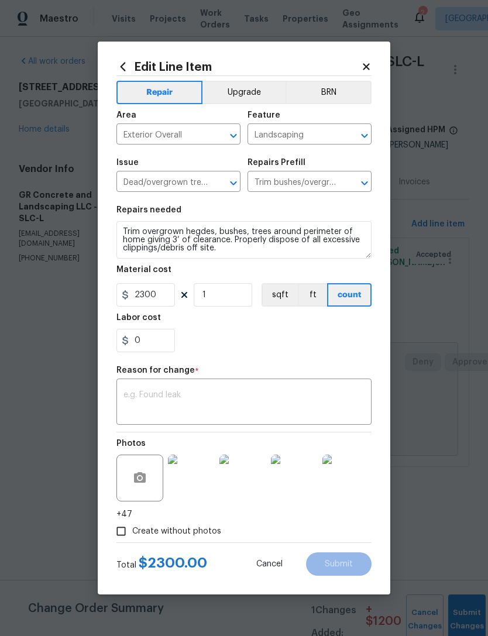
click at [196, 479] on img at bounding box center [191, 477] width 47 height 47
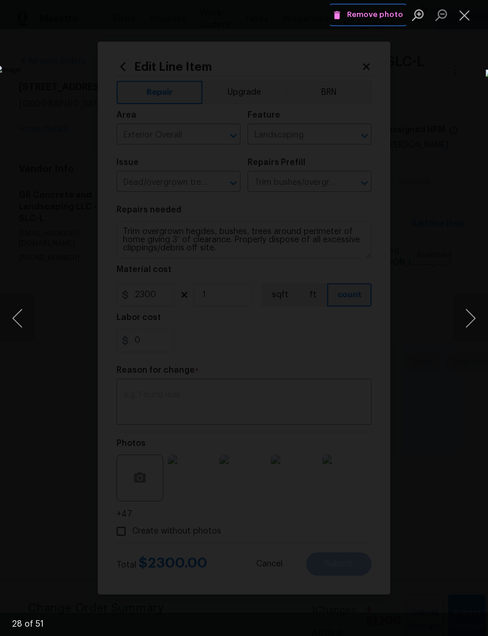
click at [368, 12] on span "Remove photo" at bounding box center [368, 14] width 70 height 13
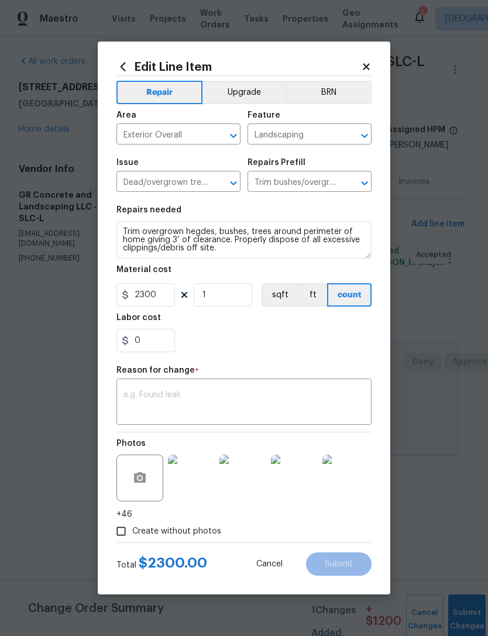
click at [201, 475] on img at bounding box center [191, 477] width 47 height 47
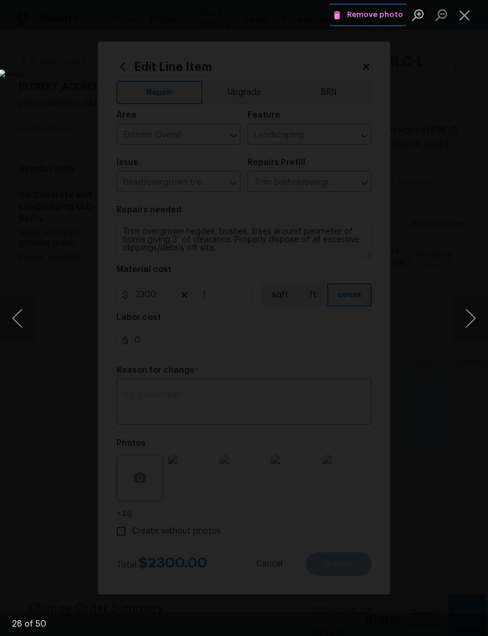
click at [360, 11] on span "Remove photo" at bounding box center [368, 14] width 70 height 13
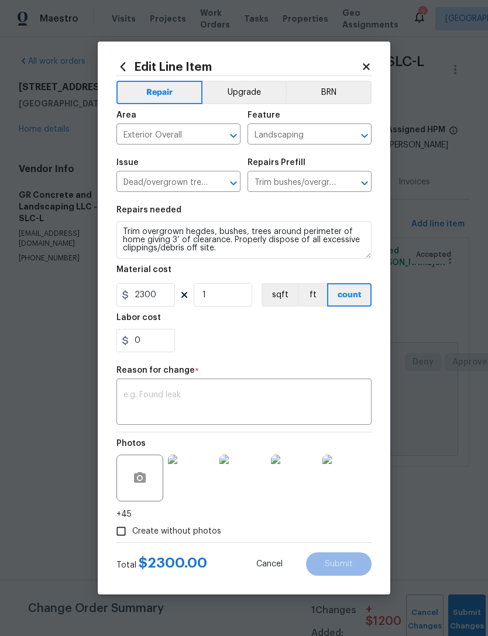
click at [198, 484] on img at bounding box center [191, 477] width 47 height 47
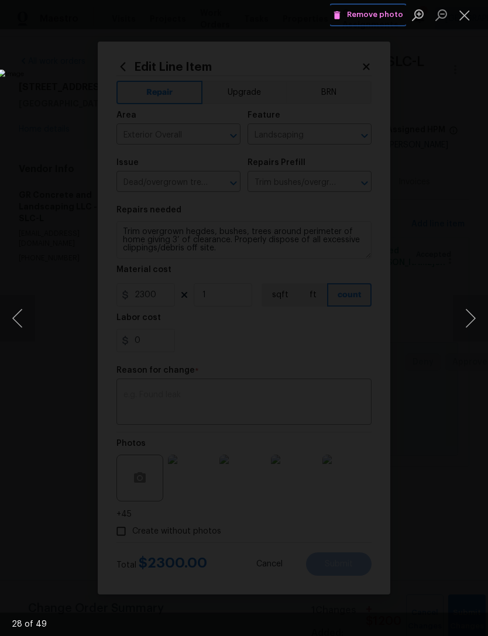
click at [371, 12] on span "Remove photo" at bounding box center [368, 14] width 70 height 13
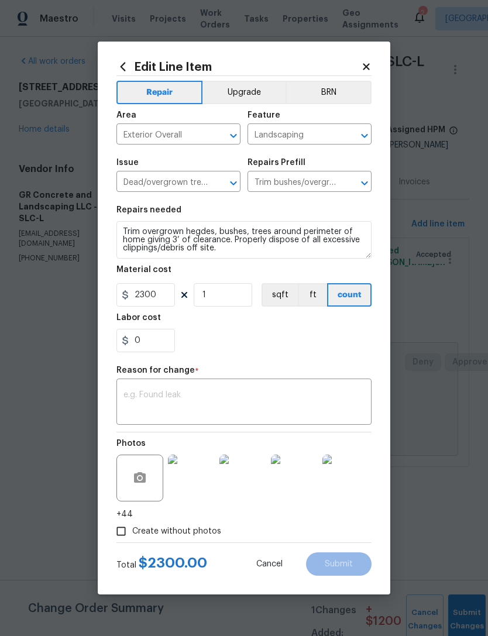
click at [199, 479] on img at bounding box center [191, 477] width 47 height 47
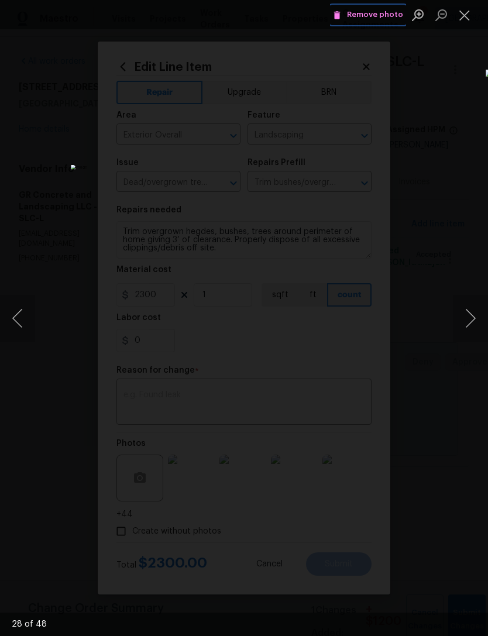
click at [378, 15] on span "Remove photo" at bounding box center [368, 14] width 70 height 13
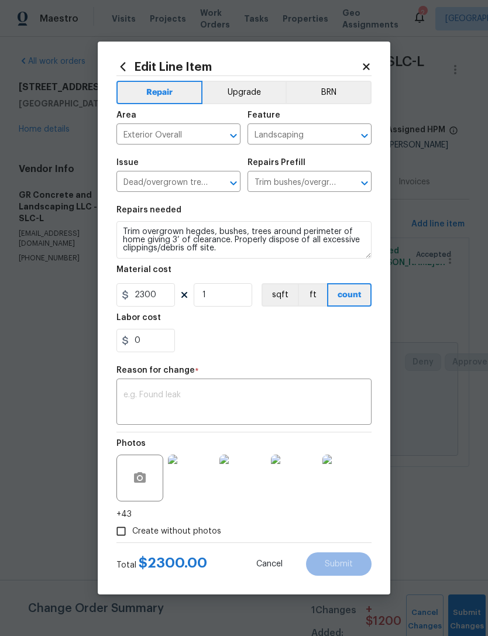
click at [197, 473] on img at bounding box center [191, 477] width 47 height 47
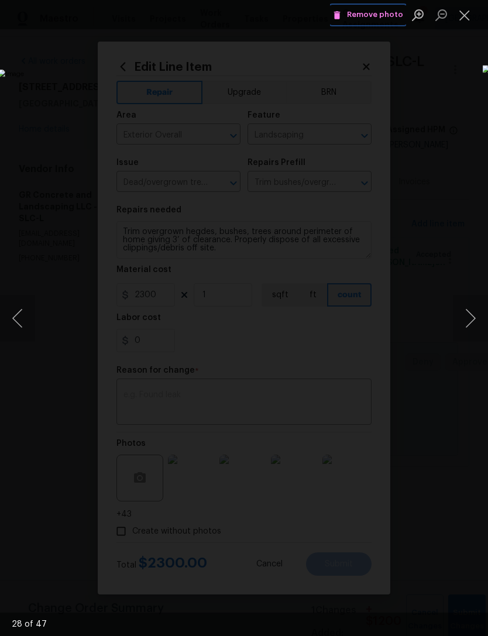
click at [385, 9] on span "Remove photo" at bounding box center [368, 14] width 70 height 13
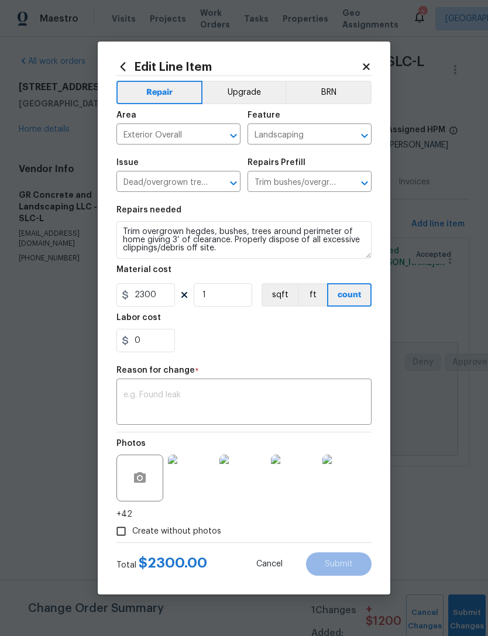
click at [191, 477] on img at bounding box center [191, 477] width 47 height 47
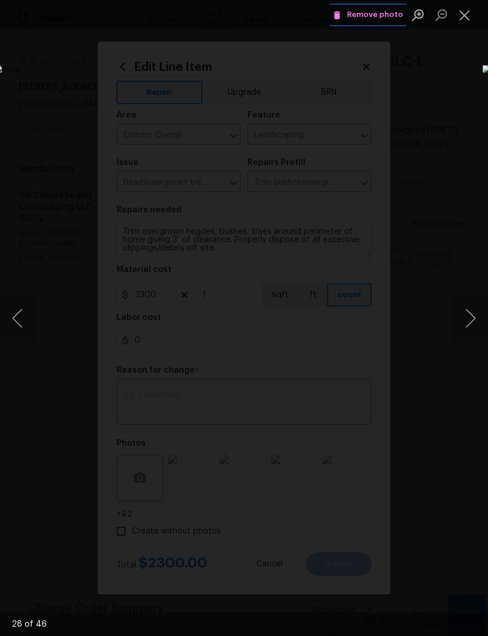
click at [381, 13] on span "Remove photo" at bounding box center [368, 14] width 70 height 13
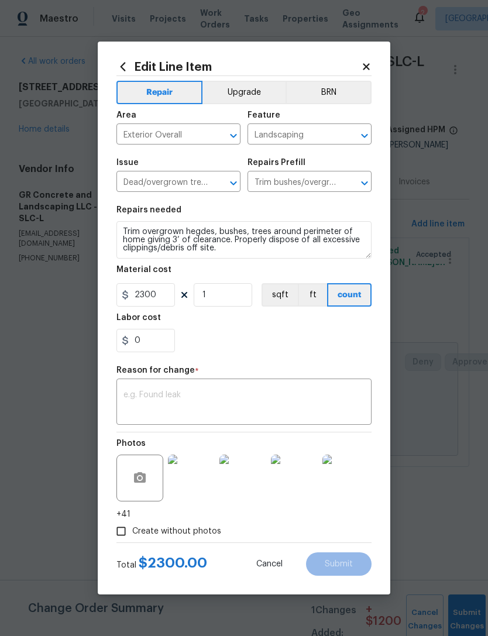
click at [188, 479] on img at bounding box center [191, 477] width 47 height 47
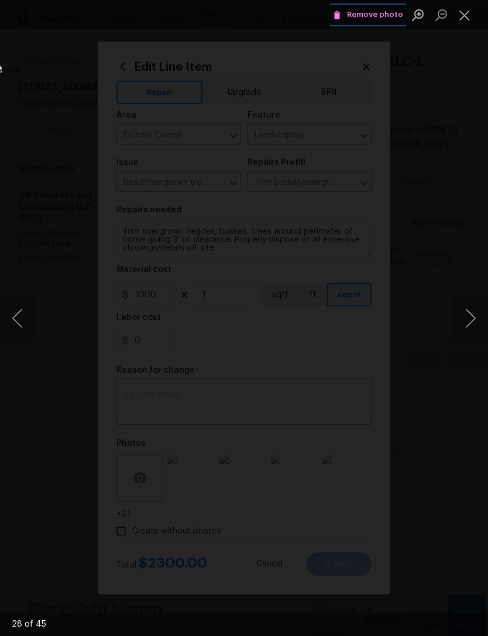
click at [375, 9] on span "Remove photo" at bounding box center [368, 14] width 70 height 13
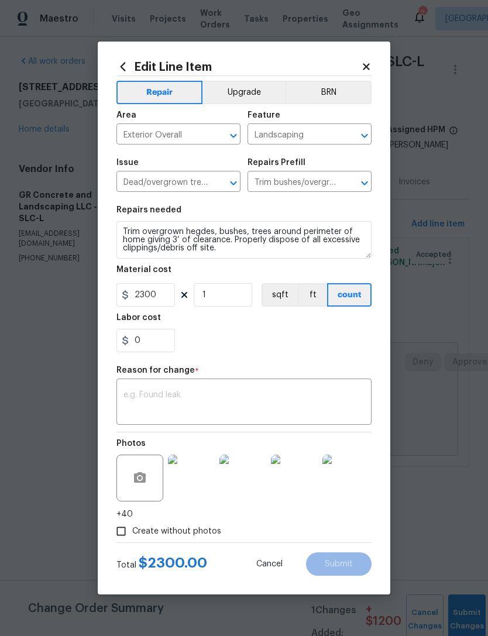
click at [182, 477] on img at bounding box center [191, 477] width 47 height 47
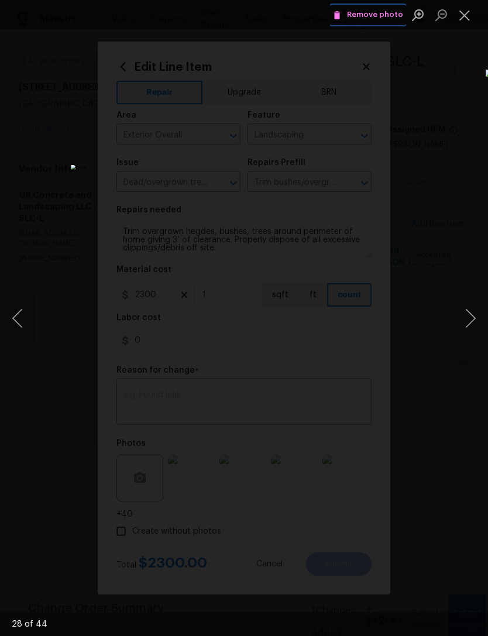
click at [374, 12] on span "Remove photo" at bounding box center [368, 14] width 70 height 13
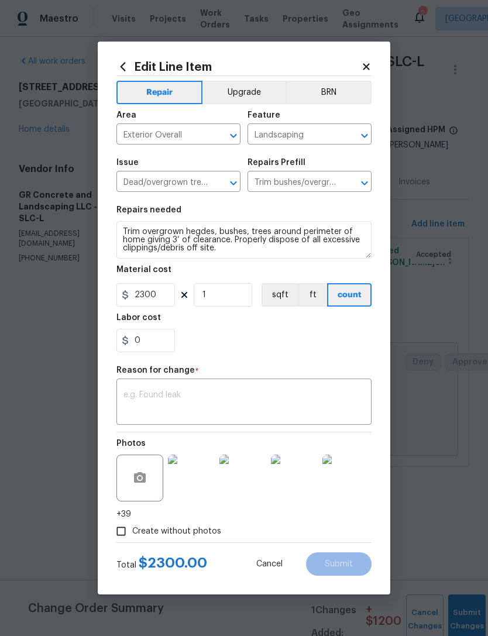
click at [191, 473] on img at bounding box center [191, 477] width 47 height 47
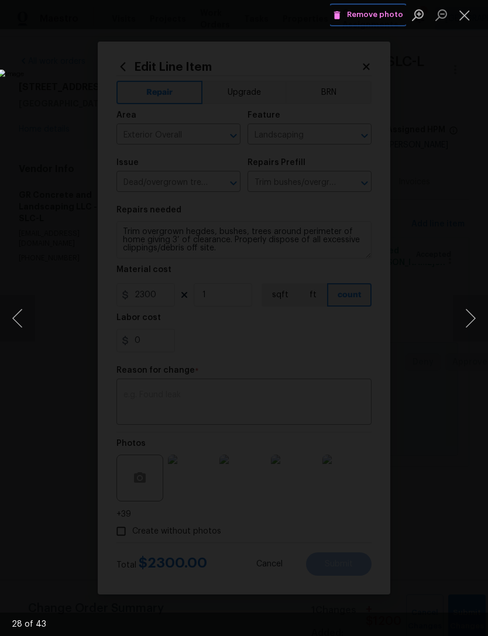
click at [370, 13] on span "Remove photo" at bounding box center [368, 14] width 70 height 13
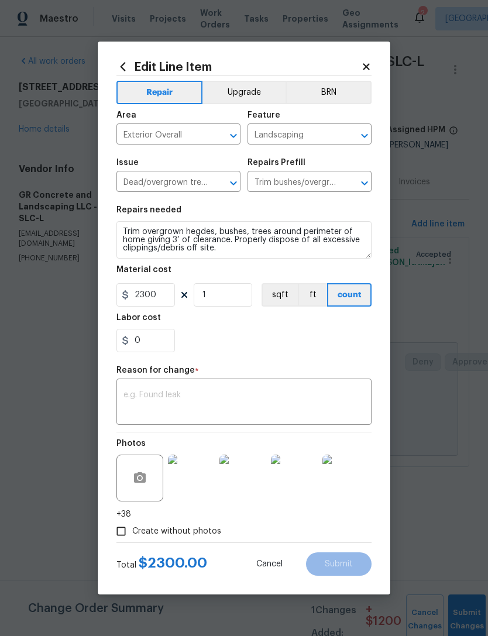
click at [194, 474] on img at bounding box center [191, 477] width 47 height 47
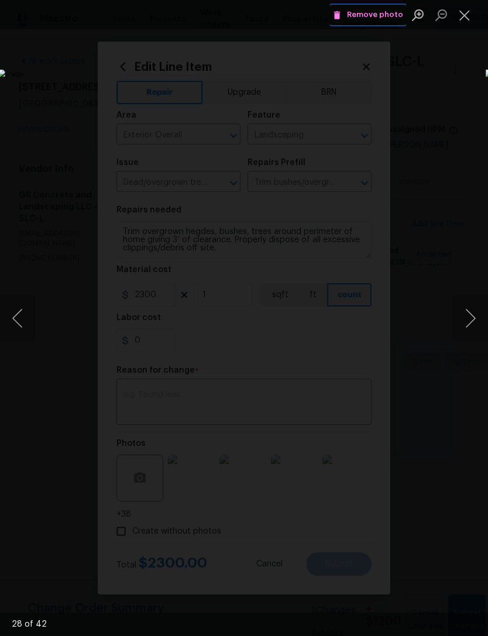
click at [368, 14] on span "Remove photo" at bounding box center [368, 14] width 70 height 13
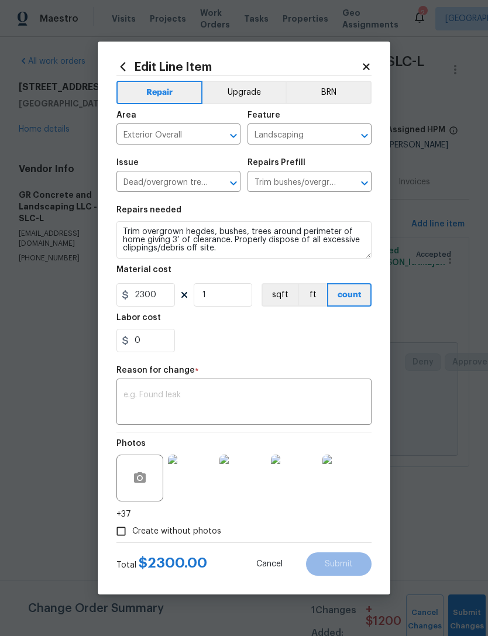
click at [192, 479] on img at bounding box center [191, 477] width 47 height 47
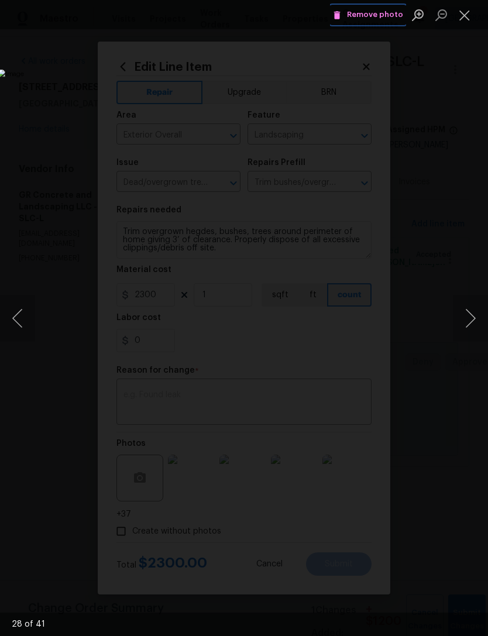
click at [371, 11] on span "Remove photo" at bounding box center [368, 14] width 70 height 13
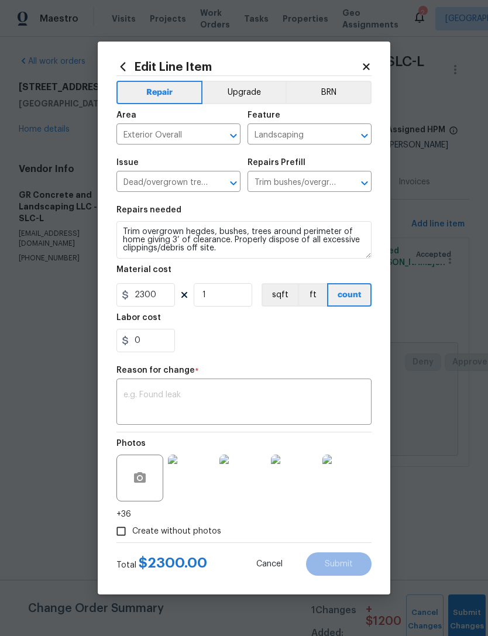
click at [194, 481] on img at bounding box center [191, 477] width 47 height 47
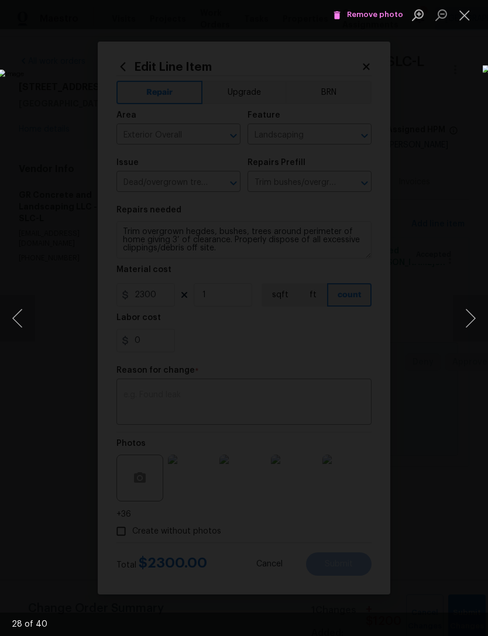
click at [460, 315] on button "Next image" at bounding box center [470, 318] width 35 height 47
click at [465, 314] on button "Next image" at bounding box center [470, 318] width 35 height 47
click at [467, 314] on button "Next image" at bounding box center [470, 318] width 35 height 47
click at [468, 315] on button "Next image" at bounding box center [470, 318] width 35 height 47
click at [472, 316] on button "Next image" at bounding box center [470, 318] width 35 height 47
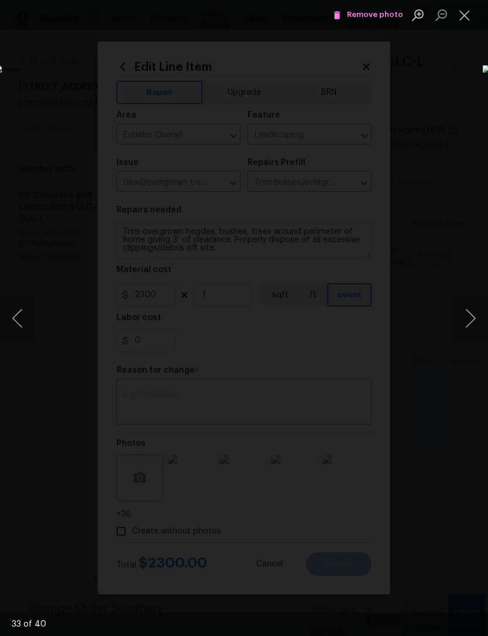
click at [474, 319] on button "Next image" at bounding box center [470, 318] width 35 height 47
click at [473, 311] on button "Next image" at bounding box center [470, 318] width 35 height 47
click at [468, 17] on button "Close lightbox" at bounding box center [464, 15] width 23 height 20
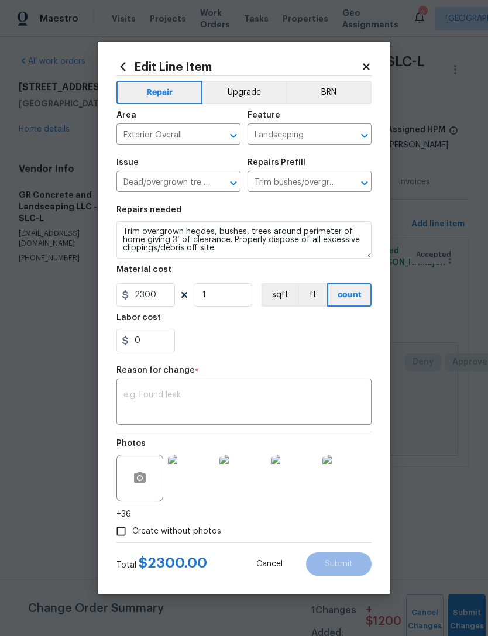
click at [189, 482] on img at bounding box center [191, 477] width 47 height 47
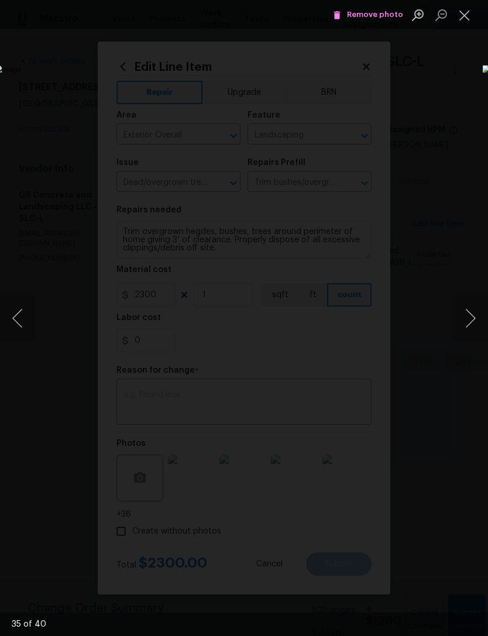
click at [467, 308] on button "Next image" at bounding box center [470, 318] width 35 height 47
click at [466, 308] on button "Next image" at bounding box center [470, 318] width 35 height 47
click at [469, 315] on button "Next image" at bounding box center [470, 318] width 35 height 47
click at [473, 315] on button "Next image" at bounding box center [470, 318] width 35 height 47
click at [472, 315] on button "Next image" at bounding box center [470, 318] width 35 height 47
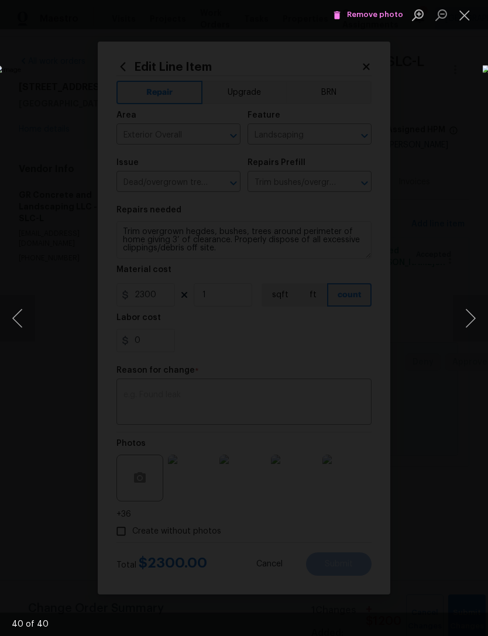
click at [472, 315] on button "Next image" at bounding box center [470, 318] width 35 height 47
click at [471, 315] on button "Next image" at bounding box center [470, 318] width 35 height 47
click at [471, 314] on button "Next image" at bounding box center [470, 318] width 35 height 47
click at [470, 313] on button "Next image" at bounding box center [470, 318] width 35 height 47
click at [471, 312] on button "Next image" at bounding box center [470, 318] width 35 height 47
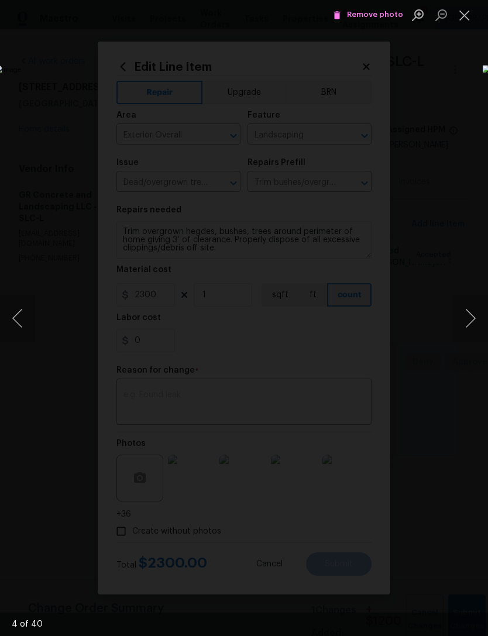
click at [471, 312] on button "Next image" at bounding box center [470, 318] width 35 height 47
click at [468, 318] on button "Next image" at bounding box center [470, 318] width 35 height 47
click at [468, 317] on button "Next image" at bounding box center [470, 318] width 35 height 47
click at [471, 314] on button "Next image" at bounding box center [470, 318] width 35 height 47
click at [471, 313] on button "Next image" at bounding box center [470, 318] width 35 height 47
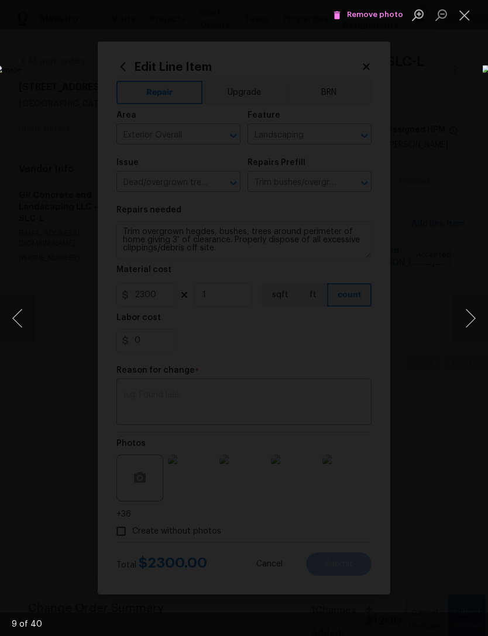
click at [472, 314] on button "Next image" at bounding box center [470, 318] width 35 height 47
click at [472, 317] on button "Next image" at bounding box center [470, 318] width 35 height 47
click at [472, 316] on button "Next image" at bounding box center [470, 318] width 35 height 47
click at [471, 318] on button "Next image" at bounding box center [470, 318] width 35 height 47
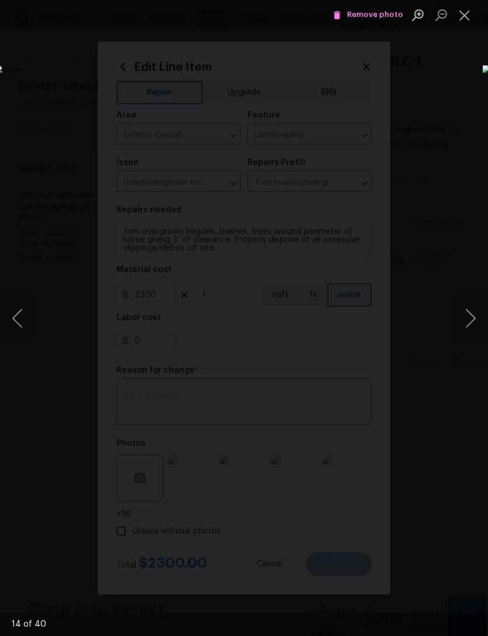
click at [471, 317] on button "Next image" at bounding box center [470, 318] width 35 height 47
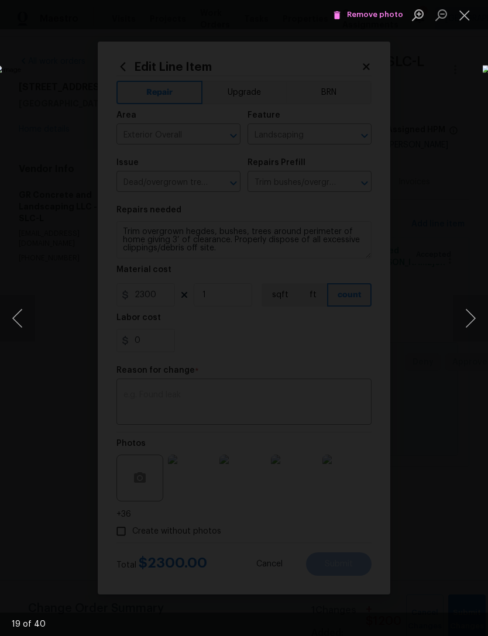
click at [469, 317] on button "Next image" at bounding box center [470, 318] width 35 height 47
click at [469, 316] on button "Next image" at bounding box center [470, 318] width 35 height 47
click at [469, 315] on button "Next image" at bounding box center [470, 318] width 35 height 47
click at [472, 313] on button "Next image" at bounding box center [470, 318] width 35 height 47
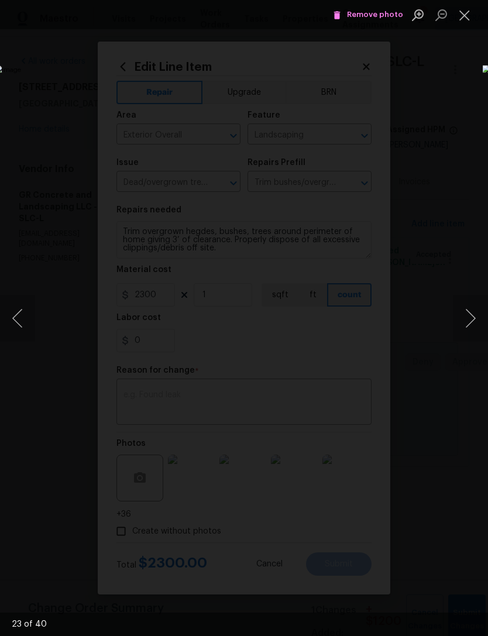
click at [472, 313] on button "Next image" at bounding box center [470, 318] width 35 height 47
click at [472, 316] on button "Next image" at bounding box center [470, 318] width 35 height 47
click at [472, 319] on button "Next image" at bounding box center [470, 318] width 35 height 47
click at [473, 319] on button "Next image" at bounding box center [470, 318] width 35 height 47
click at [470, 321] on button "Next image" at bounding box center [470, 318] width 35 height 47
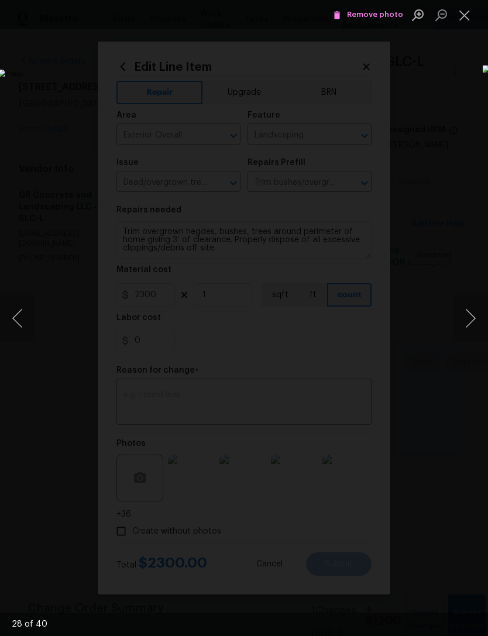
click at [469, 319] on button "Next image" at bounding box center [470, 318] width 35 height 47
click at [468, 320] on button "Next image" at bounding box center [470, 318] width 35 height 47
click at [470, 319] on button "Next image" at bounding box center [470, 318] width 35 height 47
click at [470, 318] on button "Next image" at bounding box center [470, 318] width 35 height 47
click at [469, 319] on button "Next image" at bounding box center [470, 318] width 35 height 47
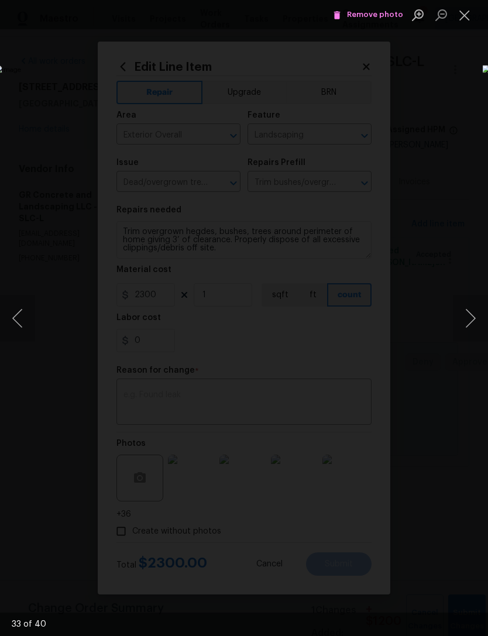
click at [473, 319] on button "Next image" at bounding box center [470, 318] width 35 height 47
click at [474, 317] on button "Next image" at bounding box center [470, 318] width 35 height 47
click at [471, 317] on button "Next image" at bounding box center [470, 318] width 35 height 47
click at [471, 314] on button "Next image" at bounding box center [470, 318] width 35 height 47
click at [471, 312] on button "Next image" at bounding box center [470, 318] width 35 height 47
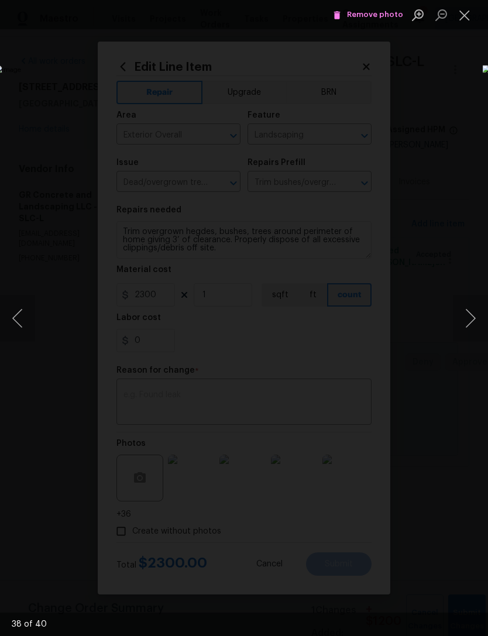
click at [472, 312] on button "Next image" at bounding box center [470, 318] width 35 height 47
click at [472, 310] on button "Next image" at bounding box center [470, 318] width 35 height 47
click at [472, 312] on button "Next image" at bounding box center [470, 318] width 35 height 47
click at [472, 313] on button "Next image" at bounding box center [470, 318] width 35 height 47
click at [471, 315] on button "Next image" at bounding box center [470, 318] width 35 height 47
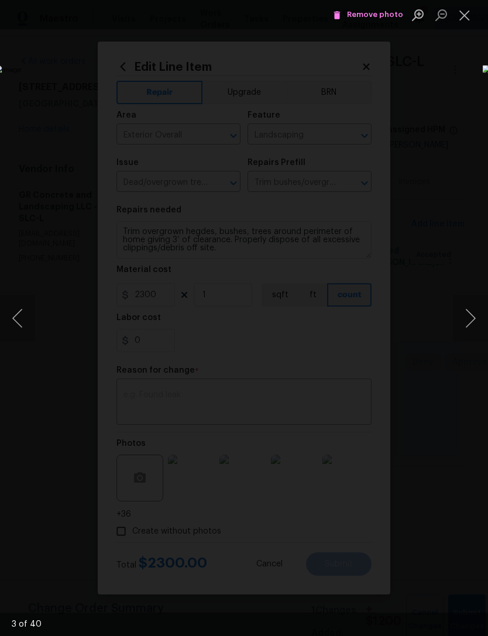
click at [473, 315] on button "Next image" at bounding box center [470, 318] width 35 height 47
click at [472, 315] on button "Next image" at bounding box center [470, 318] width 35 height 47
click at [471, 317] on button "Next image" at bounding box center [470, 318] width 35 height 47
click at [474, 313] on button "Next image" at bounding box center [470, 318] width 35 height 47
click at [471, 313] on button "Next image" at bounding box center [470, 318] width 35 height 47
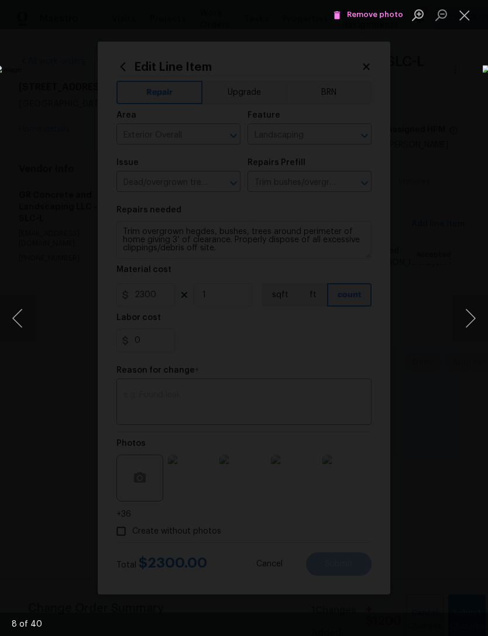
click at [471, 310] on button "Next image" at bounding box center [470, 318] width 35 height 47
click at [474, 313] on button "Next image" at bounding box center [470, 318] width 35 height 47
click at [471, 315] on button "Next image" at bounding box center [470, 318] width 35 height 47
click at [472, 317] on button "Next image" at bounding box center [470, 318] width 35 height 47
click at [474, 313] on button "Next image" at bounding box center [470, 318] width 35 height 47
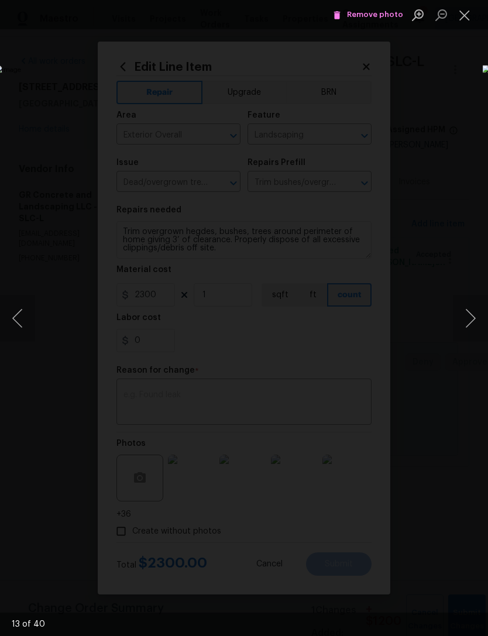
click at [474, 315] on button "Next image" at bounding box center [470, 318] width 35 height 47
click at [477, 310] on button "Next image" at bounding box center [470, 318] width 35 height 47
click at [474, 310] on button "Next image" at bounding box center [470, 318] width 35 height 47
click at [471, 312] on button "Next image" at bounding box center [470, 318] width 35 height 47
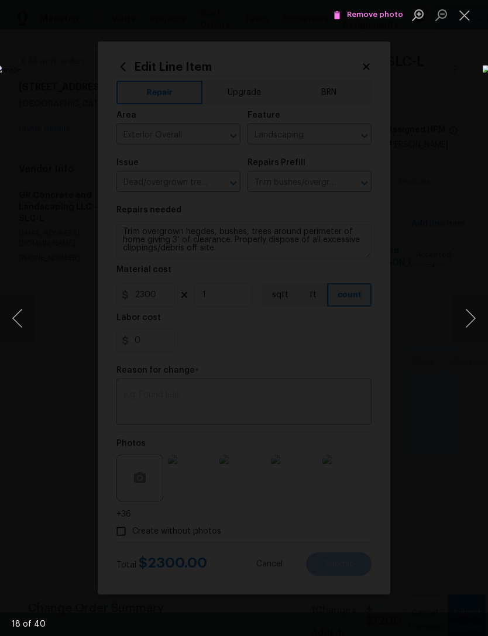
click at [472, 310] on button "Next image" at bounding box center [470, 318] width 35 height 47
click at [474, 313] on button "Next image" at bounding box center [470, 318] width 35 height 47
click at [474, 310] on button "Next image" at bounding box center [470, 318] width 35 height 47
click at [473, 310] on button "Next image" at bounding box center [470, 318] width 35 height 47
click at [474, 312] on button "Next image" at bounding box center [470, 318] width 35 height 47
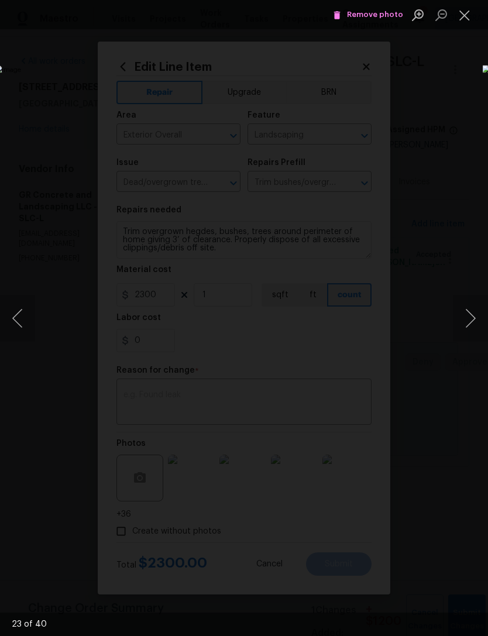
click at [474, 314] on button "Next image" at bounding box center [470, 318] width 35 height 47
click at [472, 314] on button "Next image" at bounding box center [470, 318] width 35 height 47
click at [475, 311] on button "Next image" at bounding box center [470, 318] width 35 height 47
click at [471, 312] on button "Next image" at bounding box center [470, 318] width 35 height 47
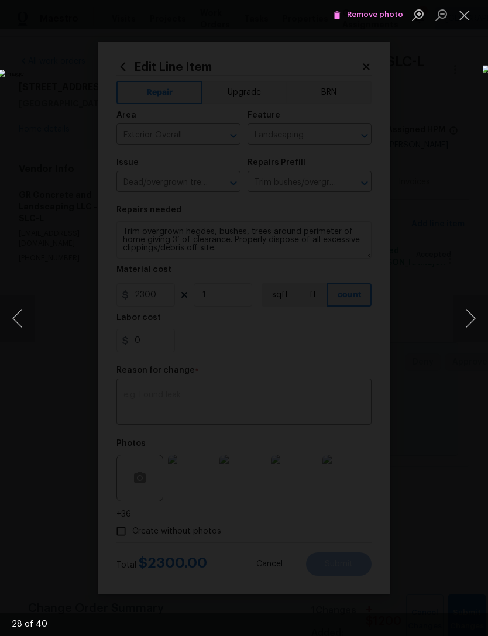
click at [471, 312] on button "Next image" at bounding box center [470, 318] width 35 height 47
click at [472, 312] on button "Next image" at bounding box center [470, 318] width 35 height 47
click at [471, 315] on button "Next image" at bounding box center [470, 318] width 35 height 47
click at [471, 317] on button "Next image" at bounding box center [470, 318] width 35 height 47
click at [474, 312] on button "Next image" at bounding box center [470, 318] width 35 height 47
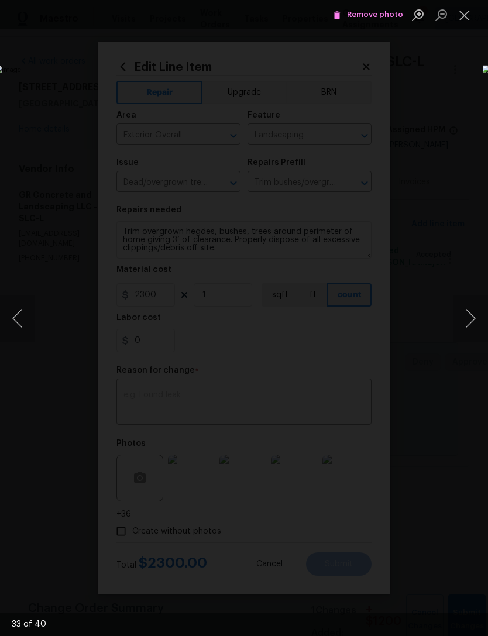
click at [474, 315] on button "Next image" at bounding box center [470, 318] width 35 height 47
click at [474, 317] on button "Next image" at bounding box center [470, 318] width 35 height 47
click at [474, 316] on button "Next image" at bounding box center [470, 318] width 35 height 47
click at [474, 313] on button "Next image" at bounding box center [470, 318] width 35 height 47
click at [473, 313] on button "Next image" at bounding box center [470, 318] width 35 height 47
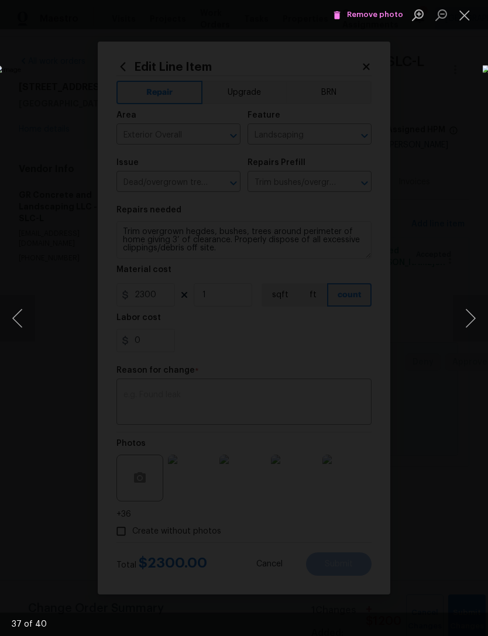
click at [473, 310] on button "Next image" at bounding box center [470, 318] width 35 height 47
click at [472, 310] on button "Next image" at bounding box center [470, 318] width 35 height 47
click at [474, 309] on button "Next image" at bounding box center [470, 318] width 35 height 47
click at [474, 308] on button "Next image" at bounding box center [470, 318] width 35 height 47
click at [474, 312] on button "Next image" at bounding box center [470, 318] width 35 height 47
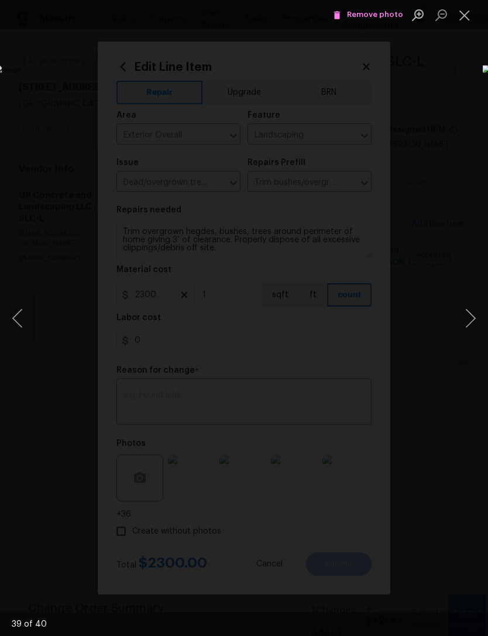
click at [473, 312] on button "Next image" at bounding box center [470, 318] width 35 height 47
click at [472, 316] on button "Next image" at bounding box center [470, 318] width 35 height 47
click at [471, 11] on button "Close lightbox" at bounding box center [464, 15] width 23 height 20
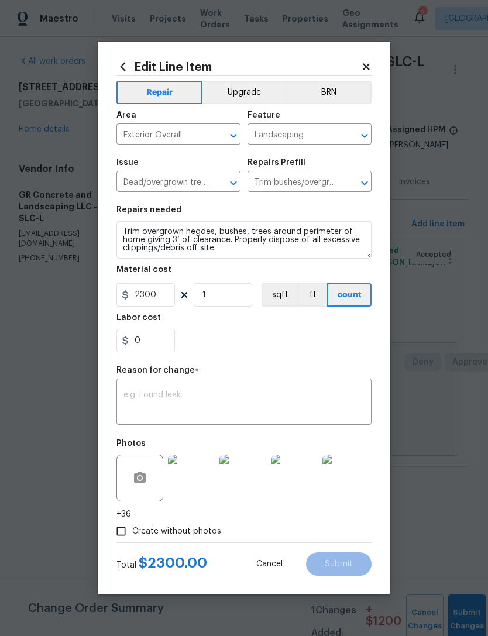
click at [369, 65] on icon at bounding box center [366, 66] width 11 height 11
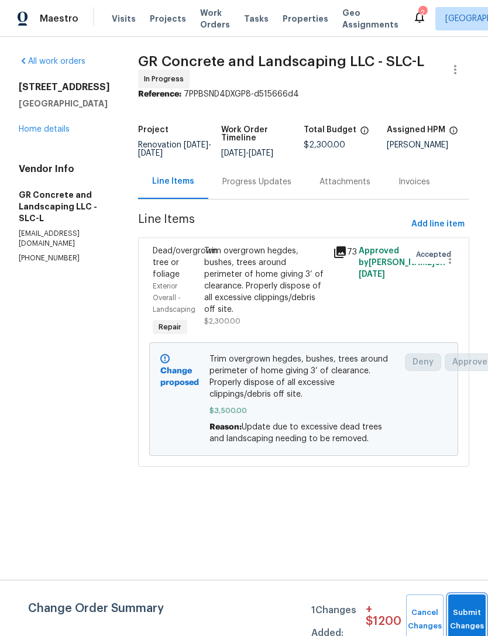
click at [464, 610] on button "Submit Changes" at bounding box center [466, 619] width 37 height 50
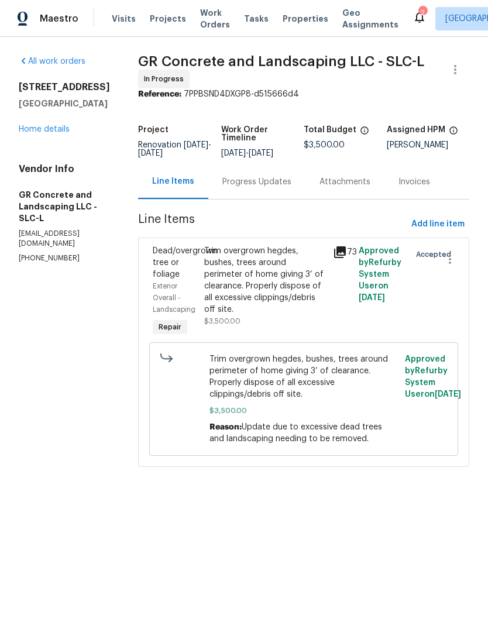
click at [51, 133] on link "Home details" at bounding box center [44, 129] width 51 height 8
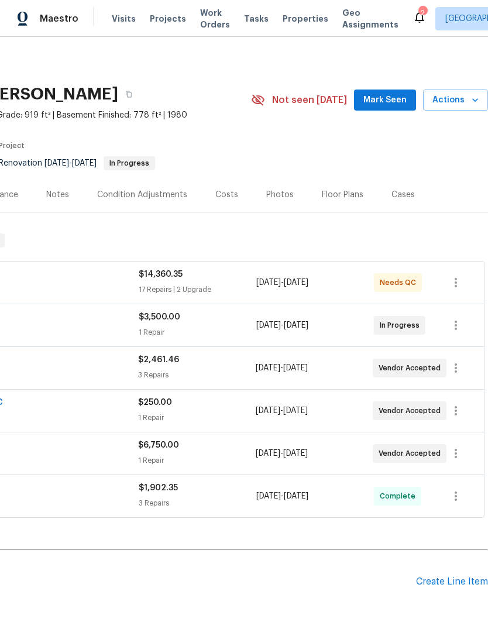
scroll to position [0, 173]
click at [391, 96] on span "Mark Seen" at bounding box center [384, 100] width 43 height 15
click at [228, 283] on div "$14,360.35 17 Repairs | 2 Upgrade" at bounding box center [198, 282] width 118 height 28
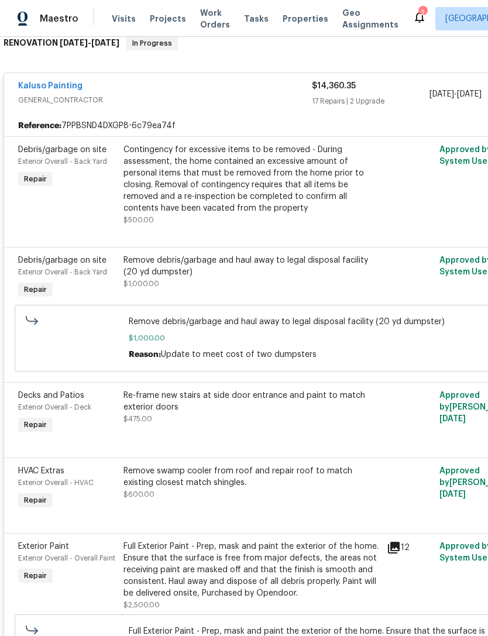
scroll to position [197, 0]
click at [261, 198] on div "Contingency for excessive items to be removed - During assessment, the home con…" at bounding box center [251, 179] width 256 height 70
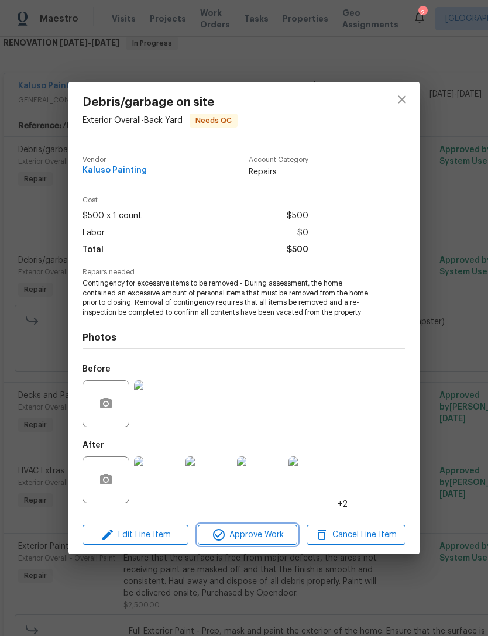
click at [261, 534] on span "Approve Work" at bounding box center [247, 534] width 92 height 15
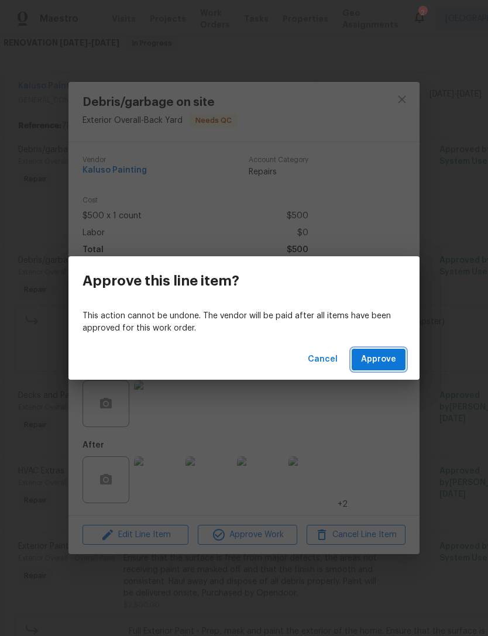
click at [396, 351] on button "Approve" at bounding box center [378, 359] width 54 height 22
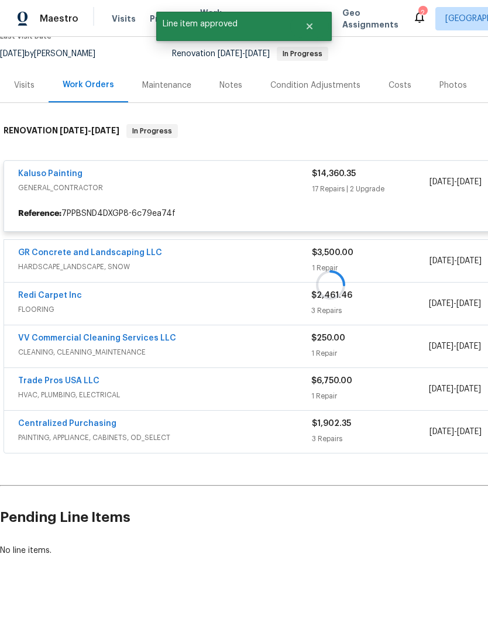
scroll to position [71, 0]
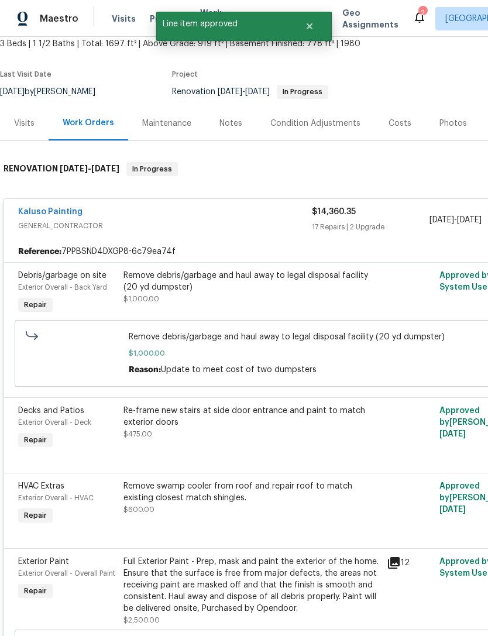
click at [212, 300] on div "Remove debris/garbage and haul away to legal disposal facility (20 yd dumpster)…" at bounding box center [251, 287] width 256 height 35
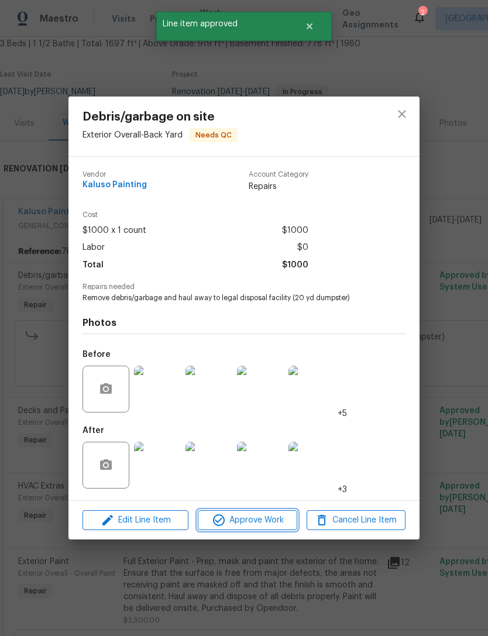
click at [250, 519] on span "Approve Work" at bounding box center [247, 520] width 92 height 15
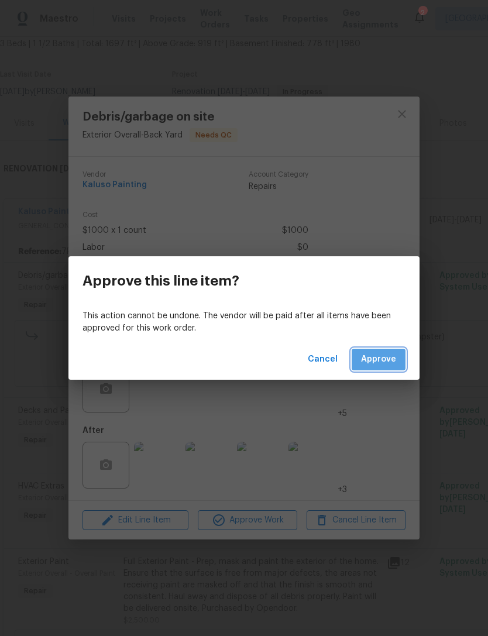
click at [385, 358] on span "Approve" at bounding box center [378, 359] width 35 height 15
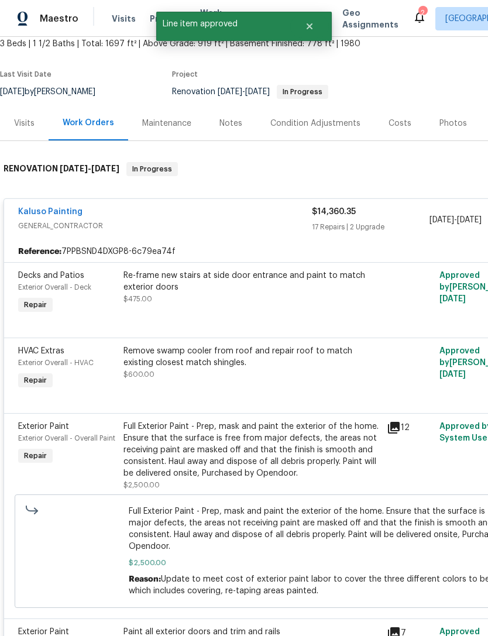
click at [178, 296] on div "Re-frame new stairs at side door entrance and paint to match exterior doors $47…" at bounding box center [251, 287] width 256 height 35
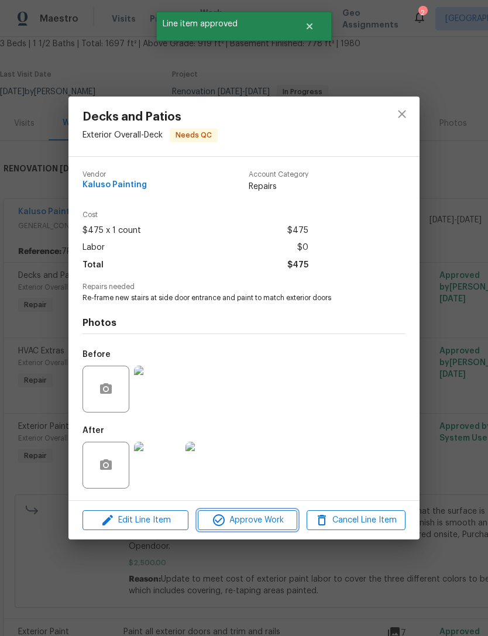
click at [243, 515] on span "Approve Work" at bounding box center [247, 520] width 92 height 15
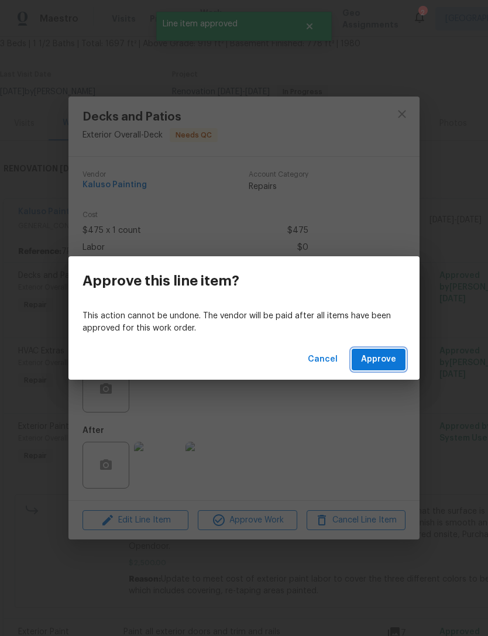
click at [367, 361] on span "Approve" at bounding box center [378, 359] width 35 height 15
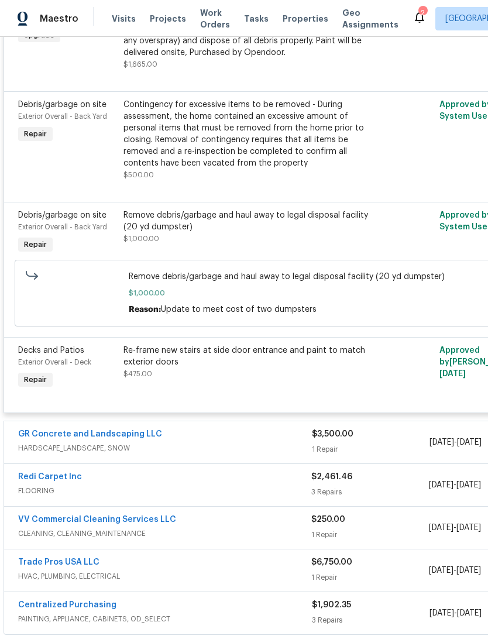
scroll to position [2085, 0]
click at [209, 368] on div "Re-frame new stairs at side door entrance and paint to match exterior doors" at bounding box center [251, 355] width 256 height 23
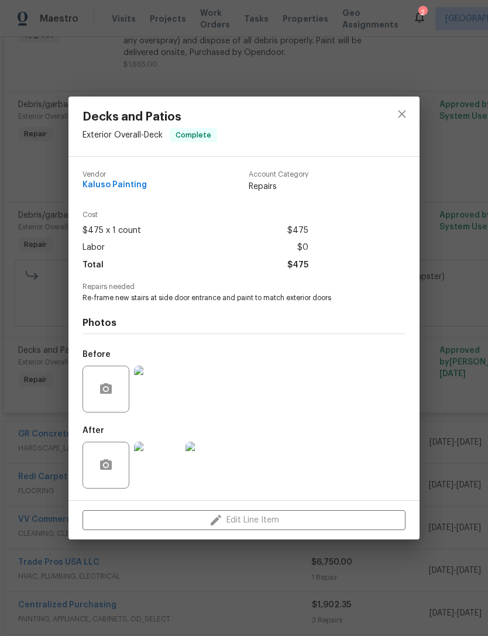
click at [160, 475] on img at bounding box center [157, 464] width 47 height 47
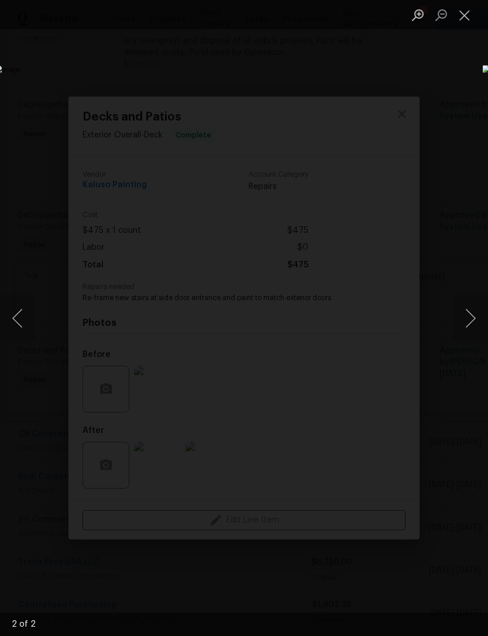
click at [461, 329] on button "Next image" at bounding box center [470, 318] width 35 height 47
click at [468, 319] on button "Next image" at bounding box center [470, 318] width 35 height 47
click at [469, 319] on button "Next image" at bounding box center [470, 318] width 35 height 47
click at [468, 18] on button "Close lightbox" at bounding box center [464, 15] width 23 height 20
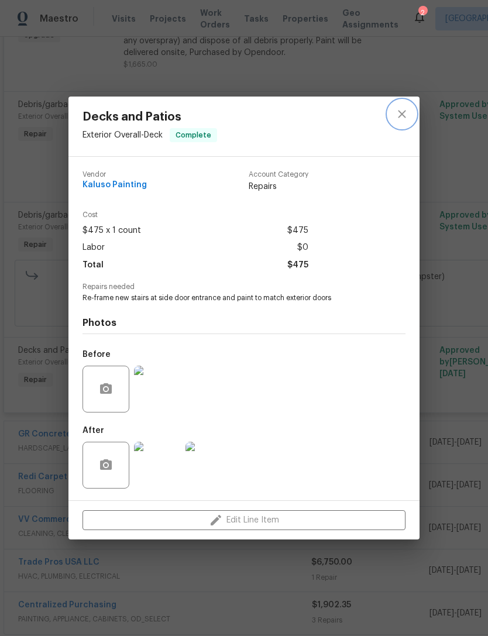
click at [402, 112] on icon "close" at bounding box center [402, 114] width 8 height 8
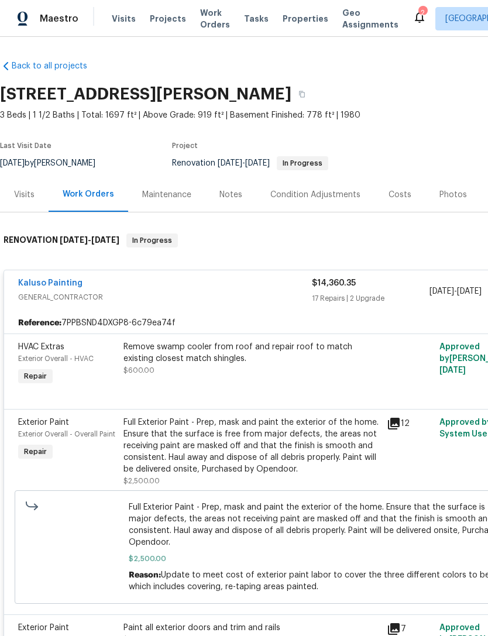
scroll to position [0, 0]
click at [228, 371] on div "Remove swamp cooler from roof and repair roof to match existing closest match s…" at bounding box center [251, 358] width 256 height 35
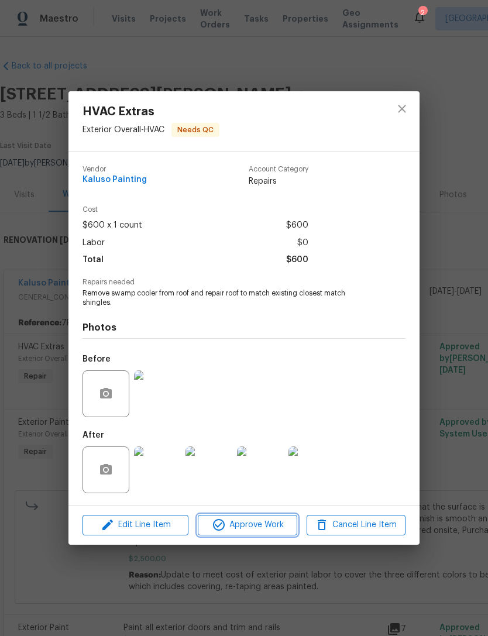
click at [247, 530] on span "Approve Work" at bounding box center [247, 524] width 92 height 15
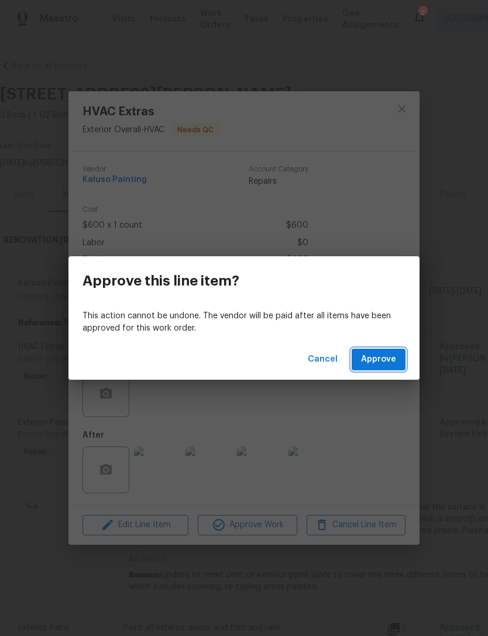
click at [383, 358] on span "Approve" at bounding box center [378, 359] width 35 height 15
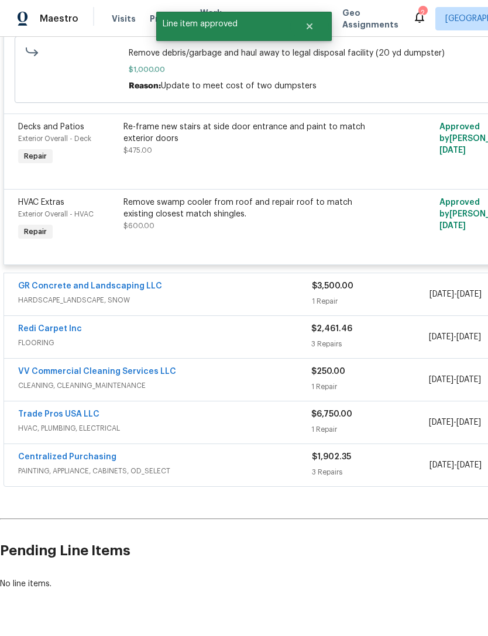
scroll to position [2232, 0]
click at [212, 229] on div "Remove swamp cooler from roof and repair roof to match existing closest match s…" at bounding box center [251, 214] width 256 height 35
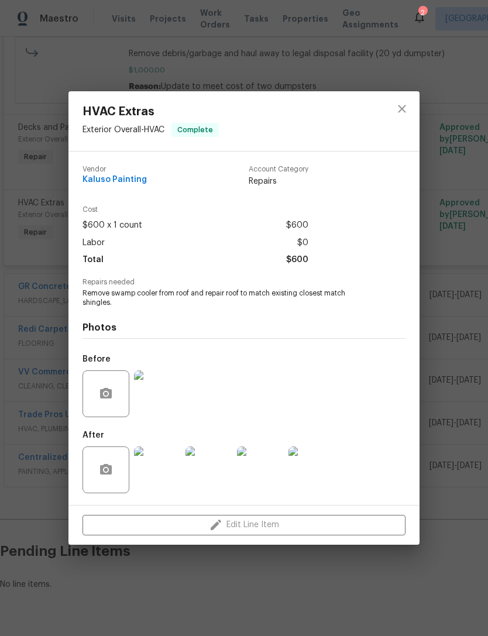
click at [157, 484] on img at bounding box center [157, 469] width 47 height 47
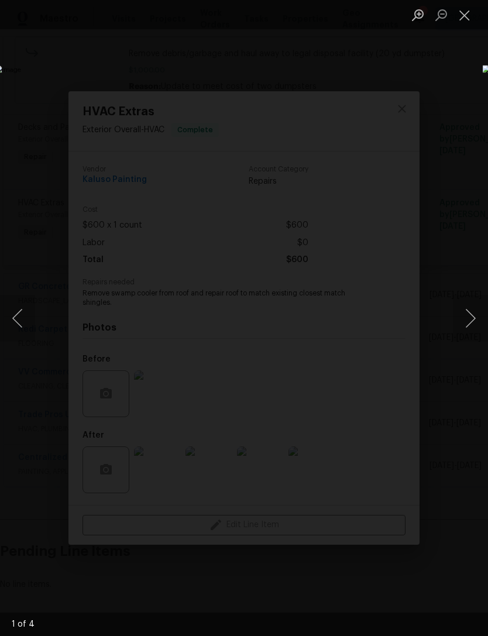
click at [471, 319] on button "Next image" at bounding box center [470, 318] width 35 height 47
click at [471, 318] on button "Next image" at bounding box center [470, 318] width 35 height 47
click at [472, 316] on button "Next image" at bounding box center [470, 318] width 35 height 47
click at [474, 315] on button "Next image" at bounding box center [470, 318] width 35 height 47
click at [469, 316] on button "Next image" at bounding box center [470, 318] width 35 height 47
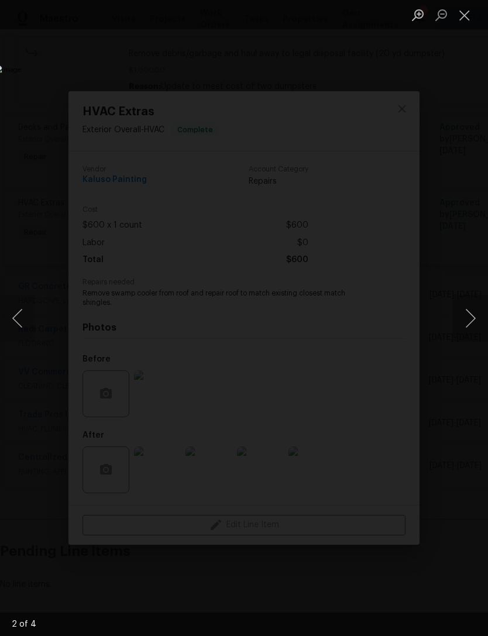
click at [474, 319] on button "Next image" at bounding box center [470, 318] width 35 height 47
click at [474, 320] on button "Next image" at bounding box center [470, 318] width 35 height 47
click at [469, 321] on button "Next image" at bounding box center [470, 318] width 35 height 47
click at [465, 17] on button "Close lightbox" at bounding box center [464, 15] width 23 height 20
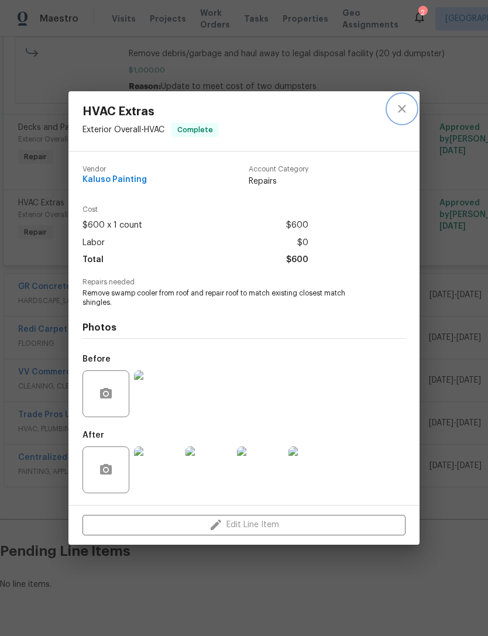
click at [410, 105] on button "close" at bounding box center [402, 109] width 28 height 28
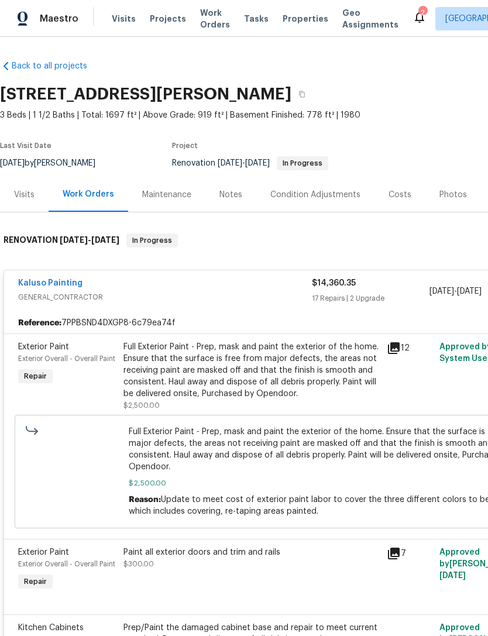
scroll to position [0, 0]
click at [221, 368] on div "Full Exterior Paint - Prep, mask and paint the exterior of the home. Ensure tha…" at bounding box center [251, 370] width 256 height 58
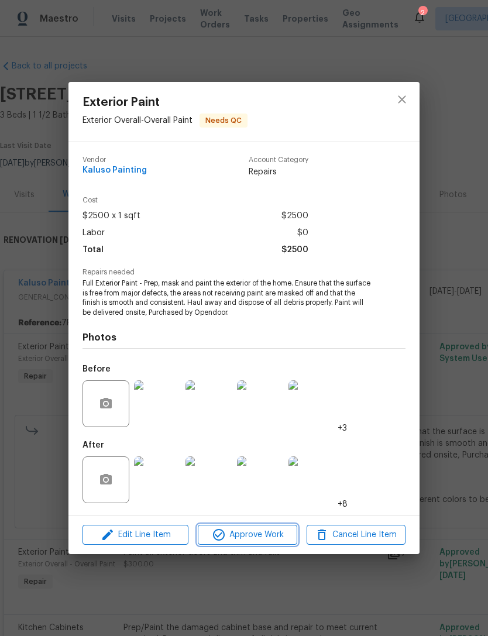
click at [257, 531] on span "Approve Work" at bounding box center [247, 534] width 92 height 15
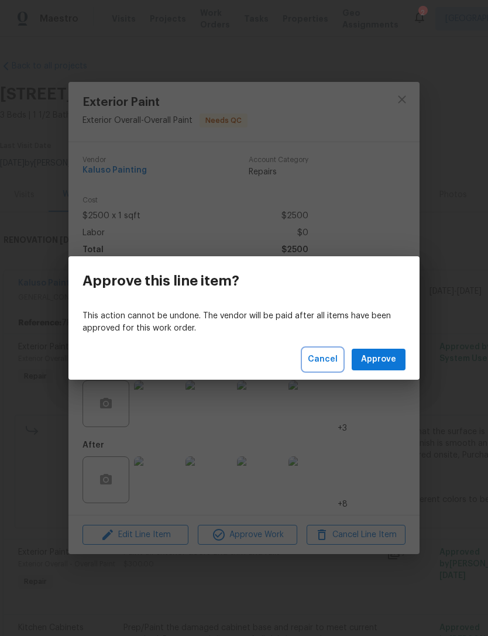
click at [330, 354] on span "Cancel" at bounding box center [323, 359] width 30 height 15
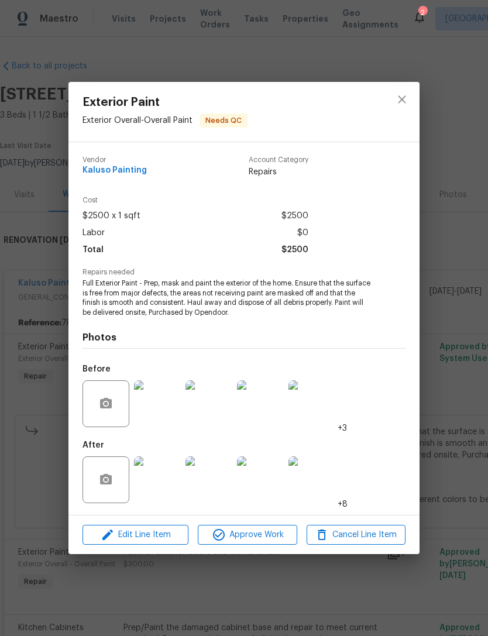
click at [162, 481] on img at bounding box center [157, 479] width 47 height 47
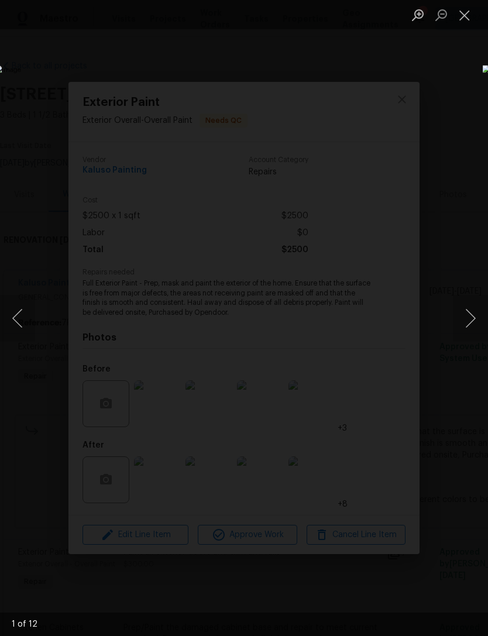
click at [468, 319] on button "Next image" at bounding box center [470, 318] width 35 height 47
click at [474, 319] on button "Next image" at bounding box center [470, 318] width 35 height 47
click at [471, 321] on button "Next image" at bounding box center [470, 318] width 35 height 47
click at [474, 318] on button "Next image" at bounding box center [470, 318] width 35 height 47
click at [466, 323] on button "Next image" at bounding box center [470, 318] width 35 height 47
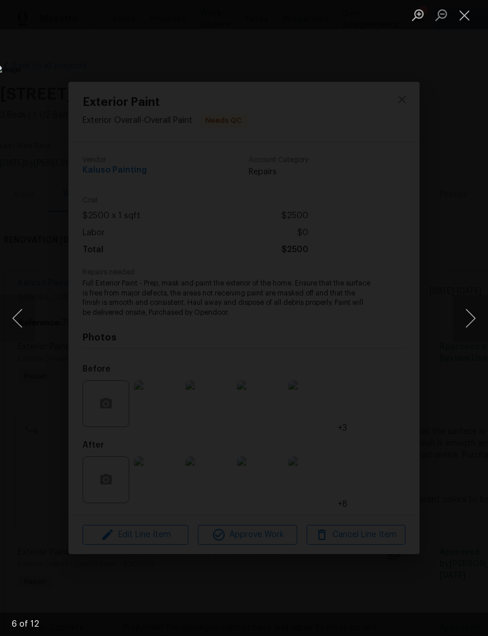
click at [468, 322] on button "Next image" at bounding box center [470, 318] width 35 height 47
click at [467, 323] on button "Next image" at bounding box center [470, 318] width 35 height 47
click at [468, 322] on button "Next image" at bounding box center [470, 318] width 35 height 47
click at [470, 323] on button "Next image" at bounding box center [470, 318] width 35 height 47
click at [472, 322] on button "Next image" at bounding box center [470, 318] width 35 height 47
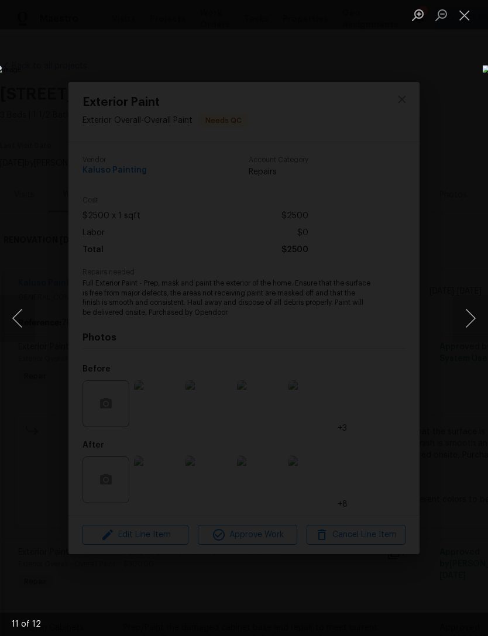
click at [475, 318] on button "Next image" at bounding box center [470, 318] width 35 height 47
click at [474, 319] on button "Next image" at bounding box center [470, 318] width 35 height 47
click at [472, 320] on button "Next image" at bounding box center [470, 318] width 35 height 47
click at [475, 320] on button "Next image" at bounding box center [470, 318] width 35 height 47
click at [475, 321] on button "Next image" at bounding box center [470, 318] width 35 height 47
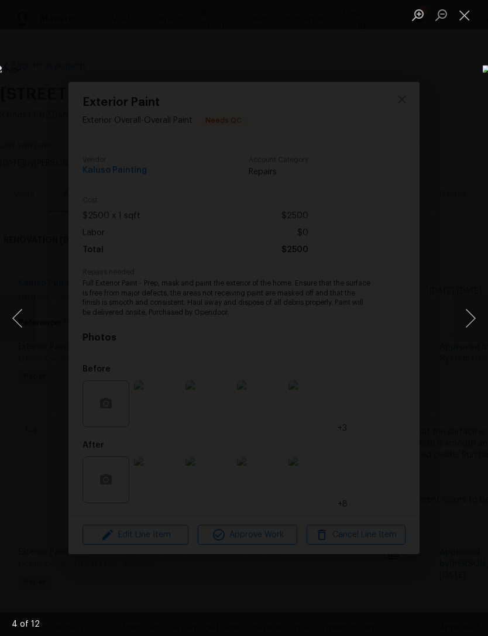
click at [468, 25] on button "Close lightbox" at bounding box center [464, 15] width 23 height 20
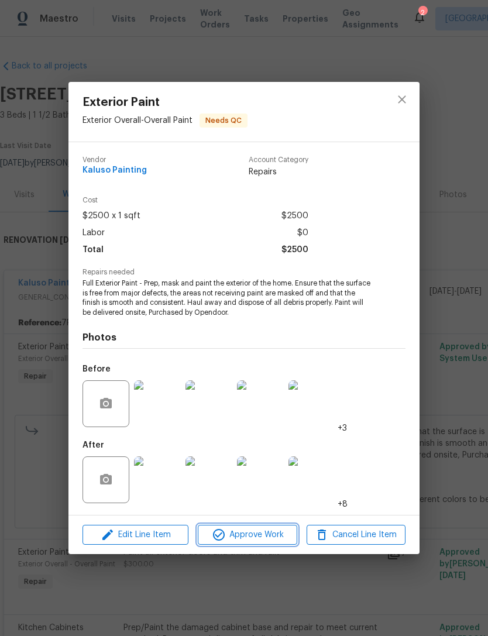
click at [251, 540] on span "Approve Work" at bounding box center [247, 534] width 92 height 15
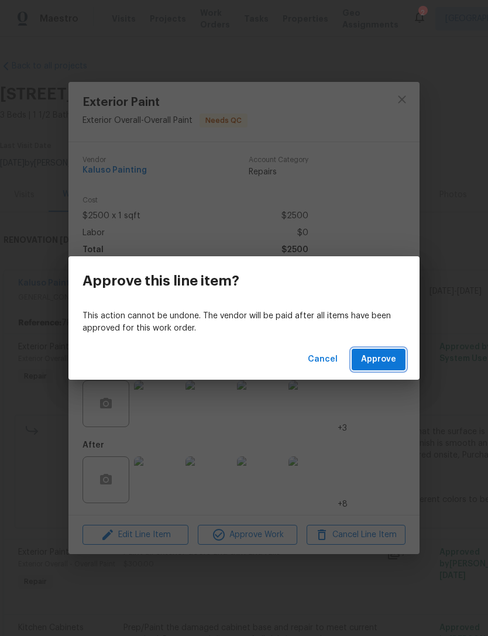
click at [388, 361] on span "Approve" at bounding box center [378, 359] width 35 height 15
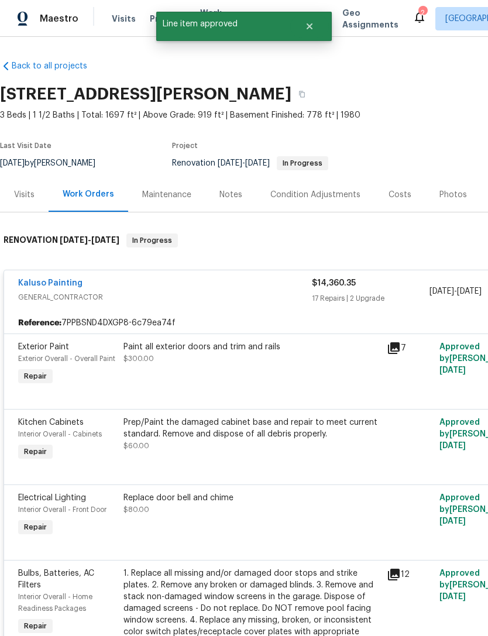
click at [190, 375] on div "Paint all exterior doors and trim and rails $300.00" at bounding box center [251, 364] width 263 height 54
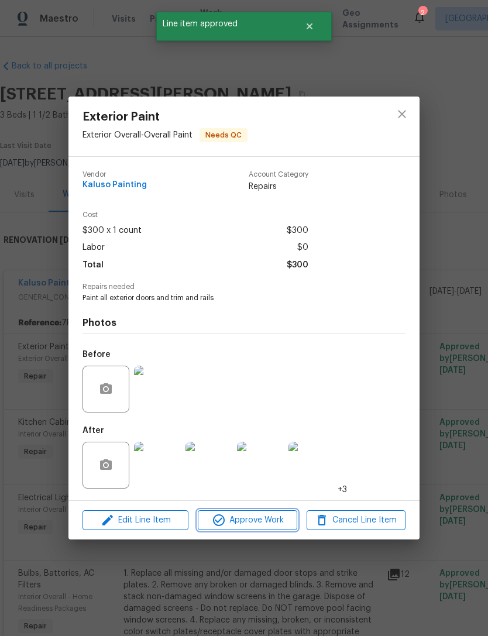
click at [258, 525] on span "Approve Work" at bounding box center [247, 520] width 92 height 15
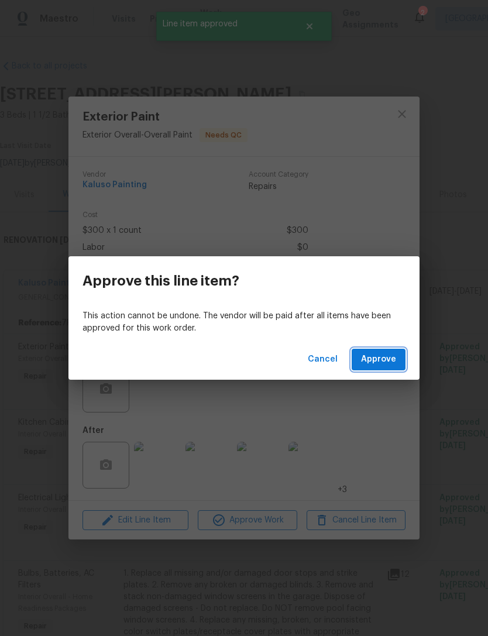
click at [371, 356] on span "Approve" at bounding box center [378, 359] width 35 height 15
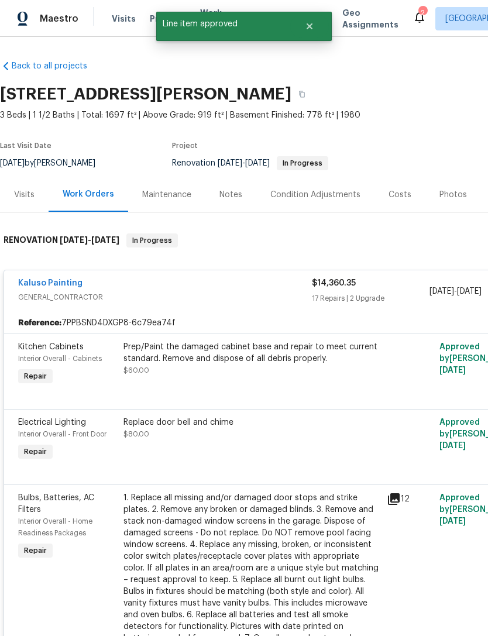
click at [229, 365] on div "Prep/Paint the damaged cabinet base and repair to meet current standard. Remove…" at bounding box center [251, 358] width 256 height 35
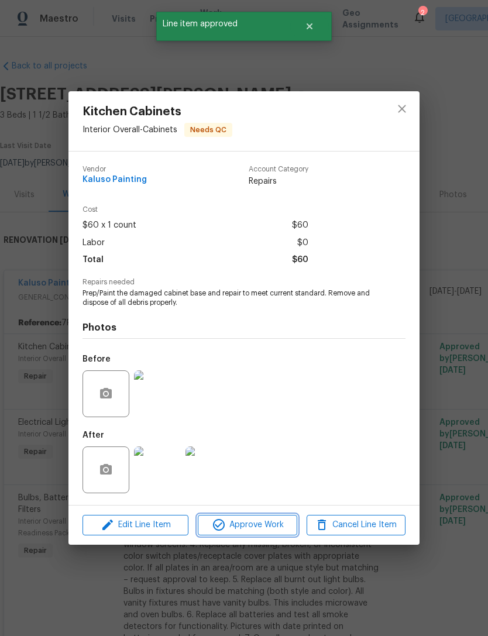
click at [258, 524] on span "Approve Work" at bounding box center [247, 524] width 92 height 15
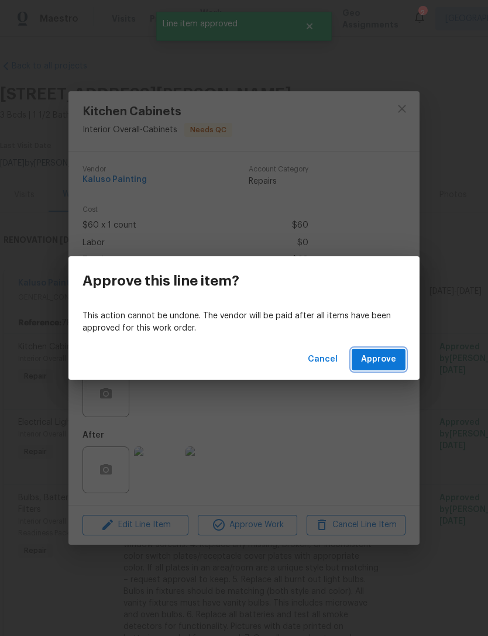
click at [384, 356] on span "Approve" at bounding box center [378, 359] width 35 height 15
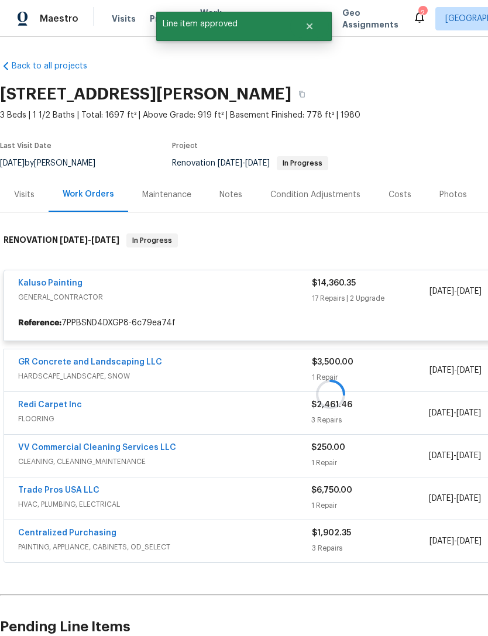
click at [227, 367] on div at bounding box center [330, 394] width 661 height 344
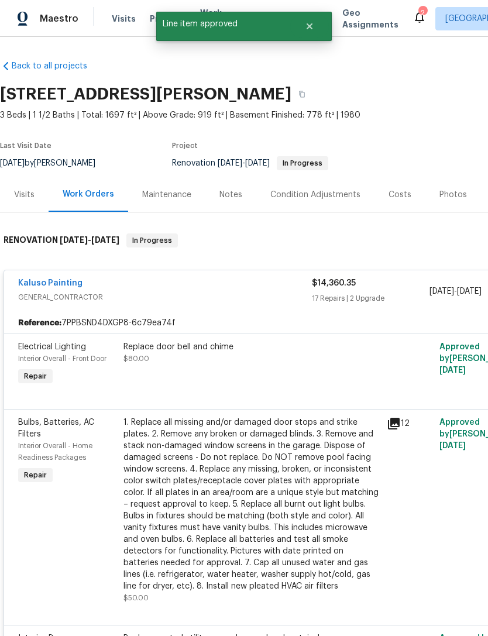
click at [229, 376] on div "Replace door bell and chime $80.00" at bounding box center [251, 364] width 263 height 54
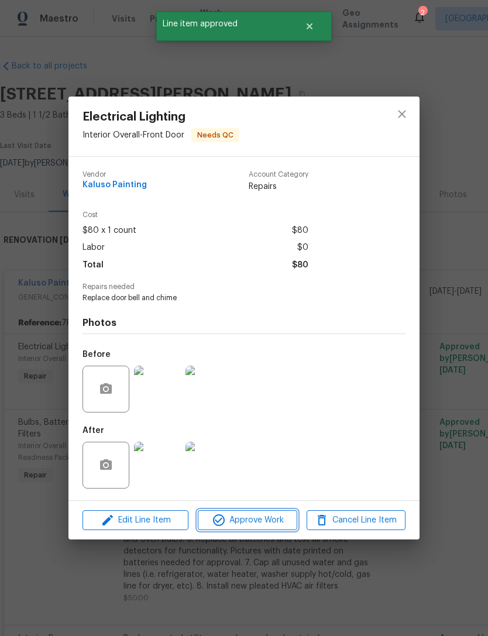
click at [255, 523] on span "Approve Work" at bounding box center [247, 520] width 92 height 15
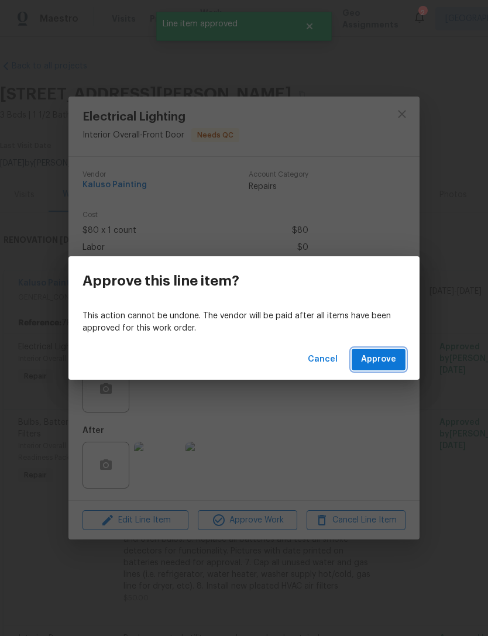
click at [382, 359] on span "Approve" at bounding box center [378, 359] width 35 height 15
